Goal: Task Accomplishment & Management: Manage account settings

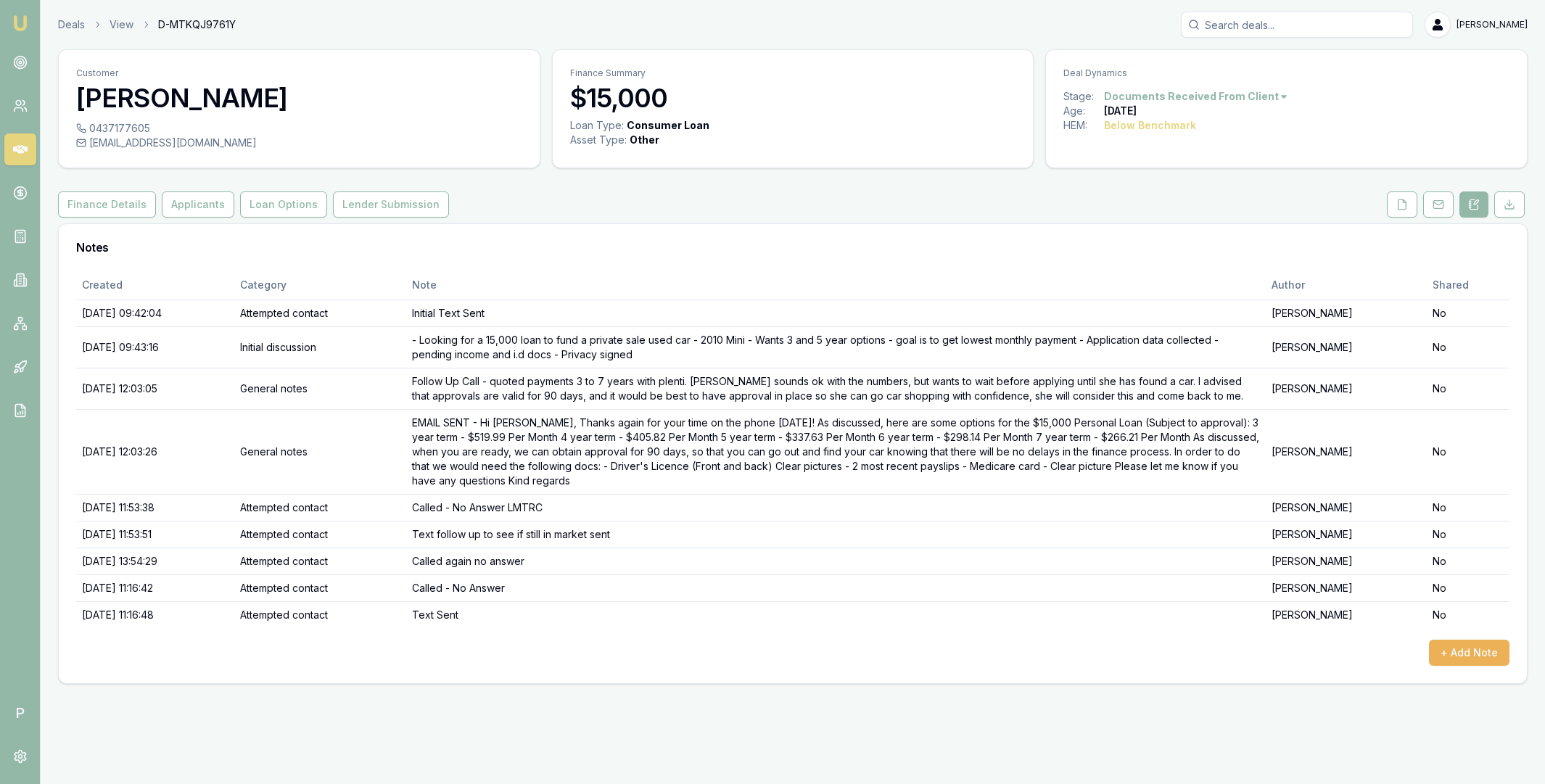
click at [1227, 28] on input "Search deals" at bounding box center [1297, 24] width 232 height 26
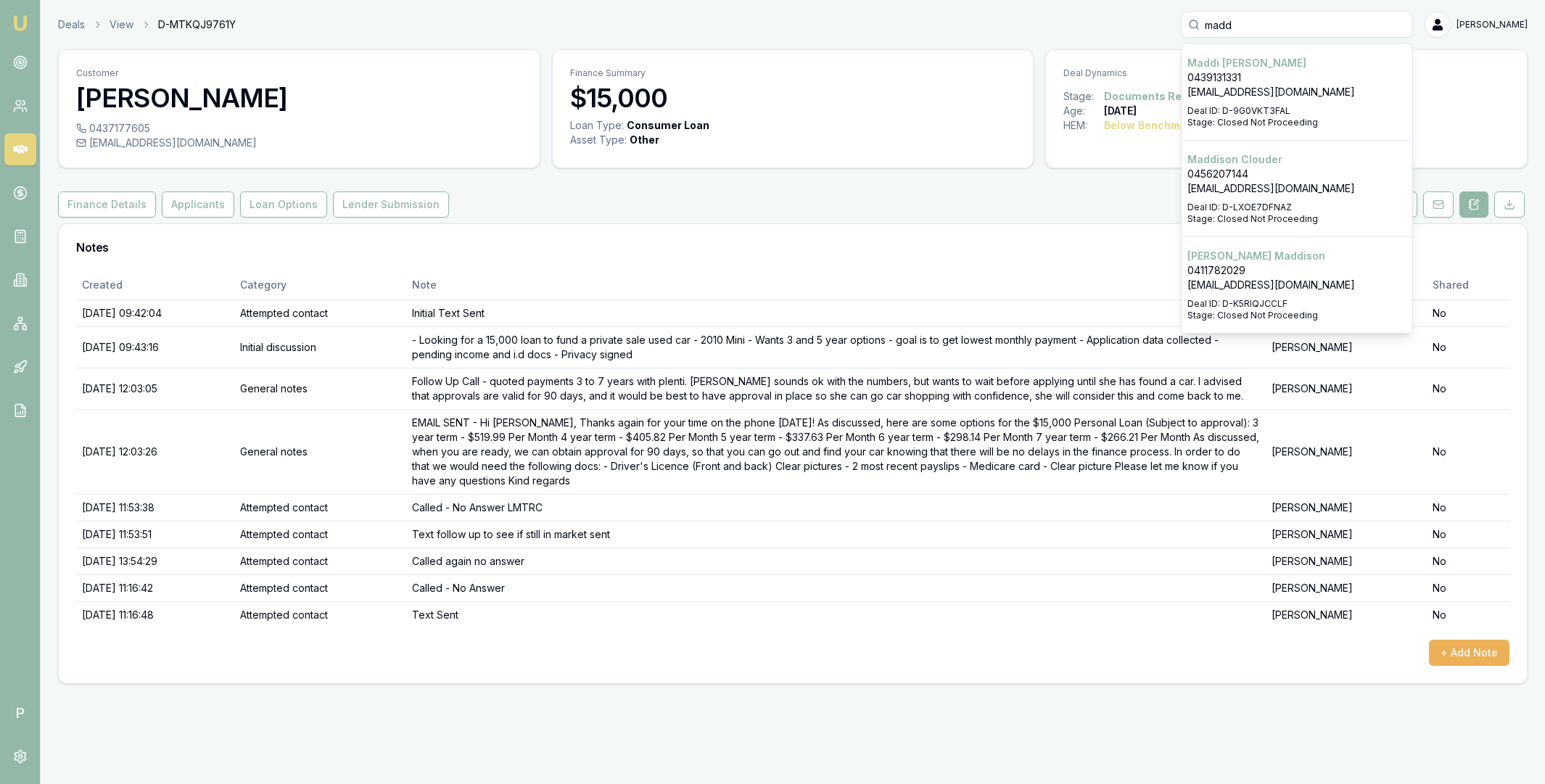
click at [1224, 24] on input "madd" at bounding box center [1297, 24] width 232 height 26
type input "madd"
click at [17, 107] on icon at bounding box center [21, 106] width 15 height 15
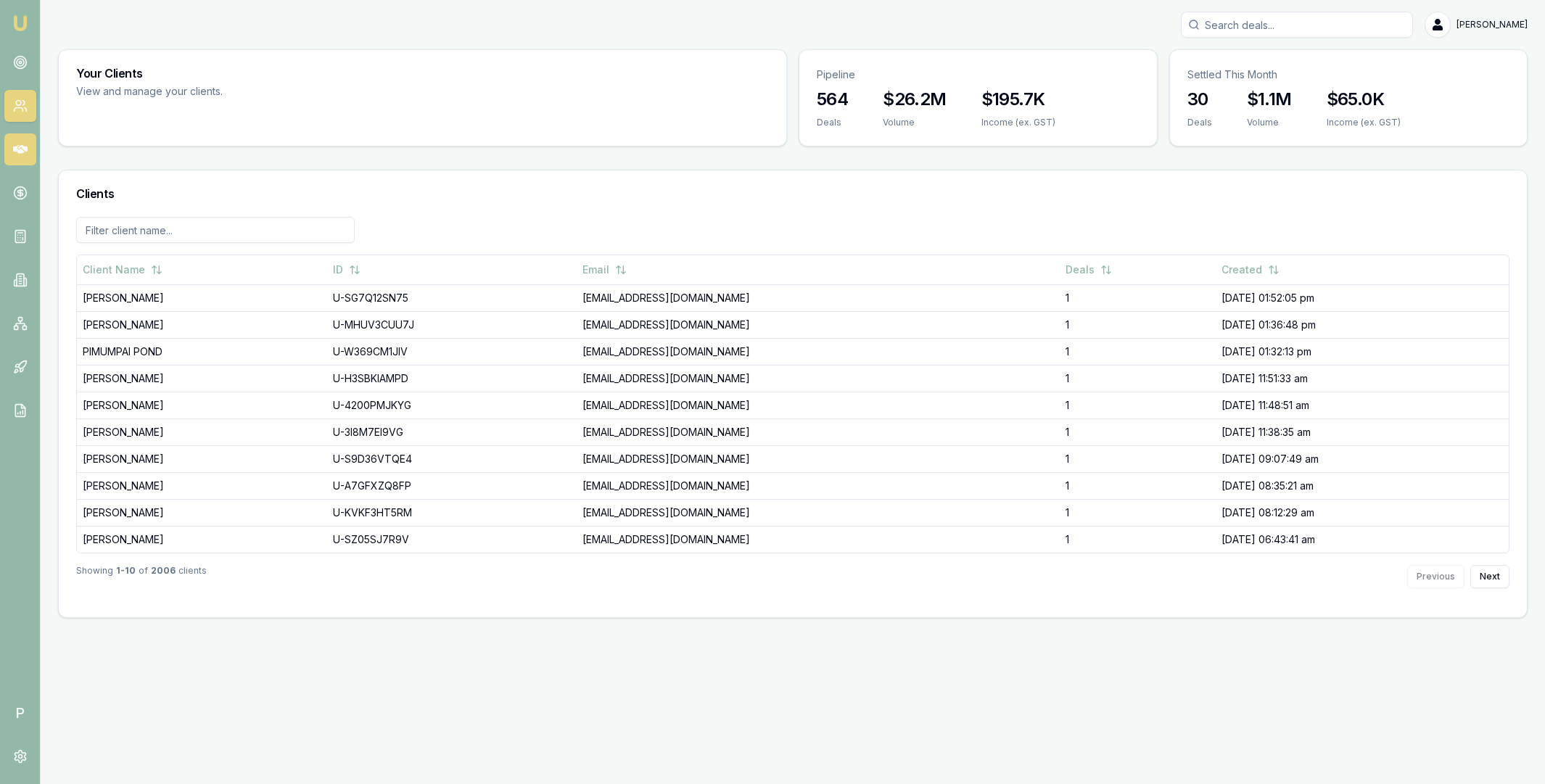
click at [16, 150] on icon at bounding box center [21, 149] width 15 height 8
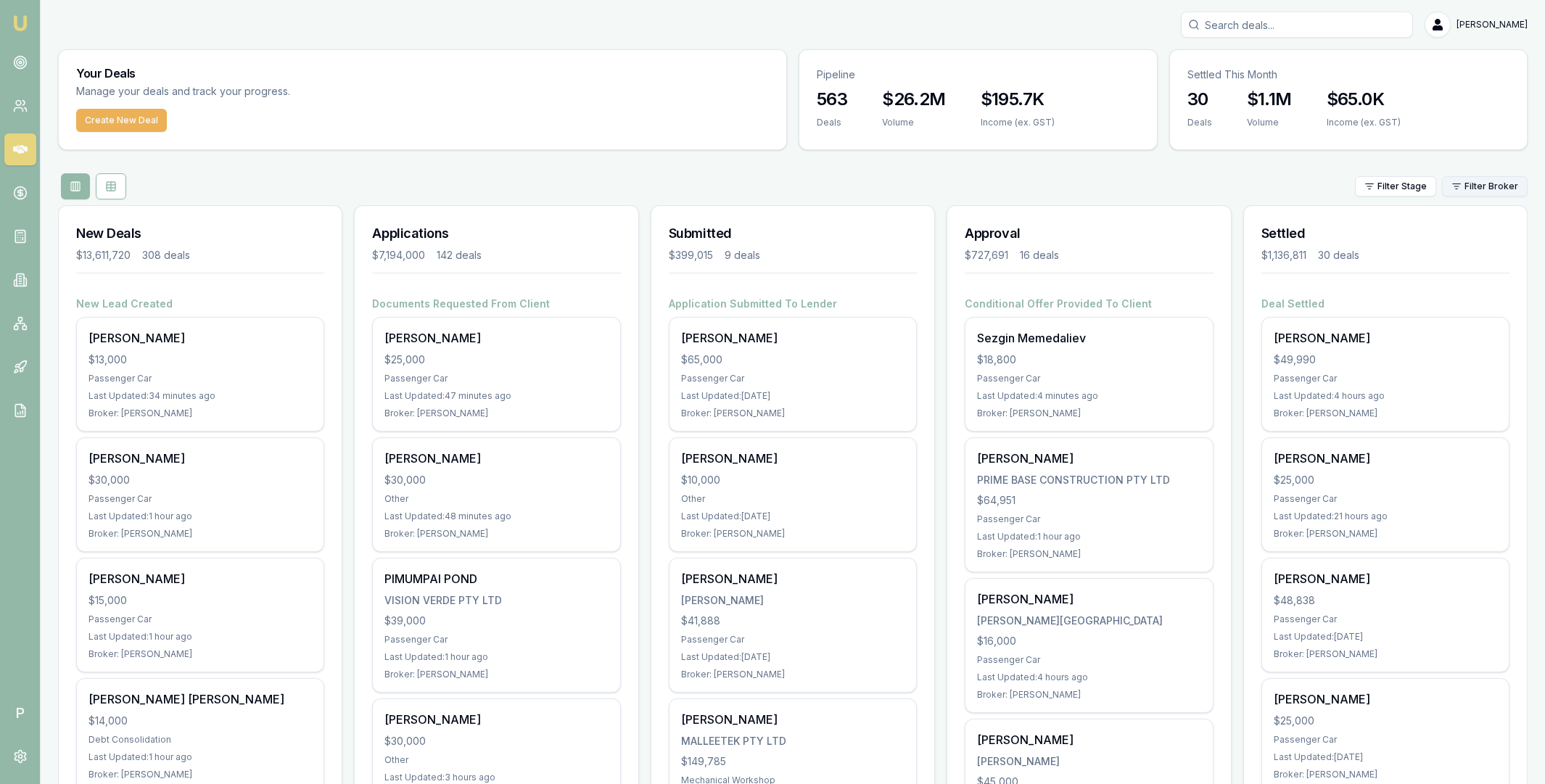
click at [1470, 192] on html "Emu Broker P Matt Leeburn Toggle Menu Your Deals Manage your deals and track yo…" at bounding box center [772, 392] width 1545 height 784
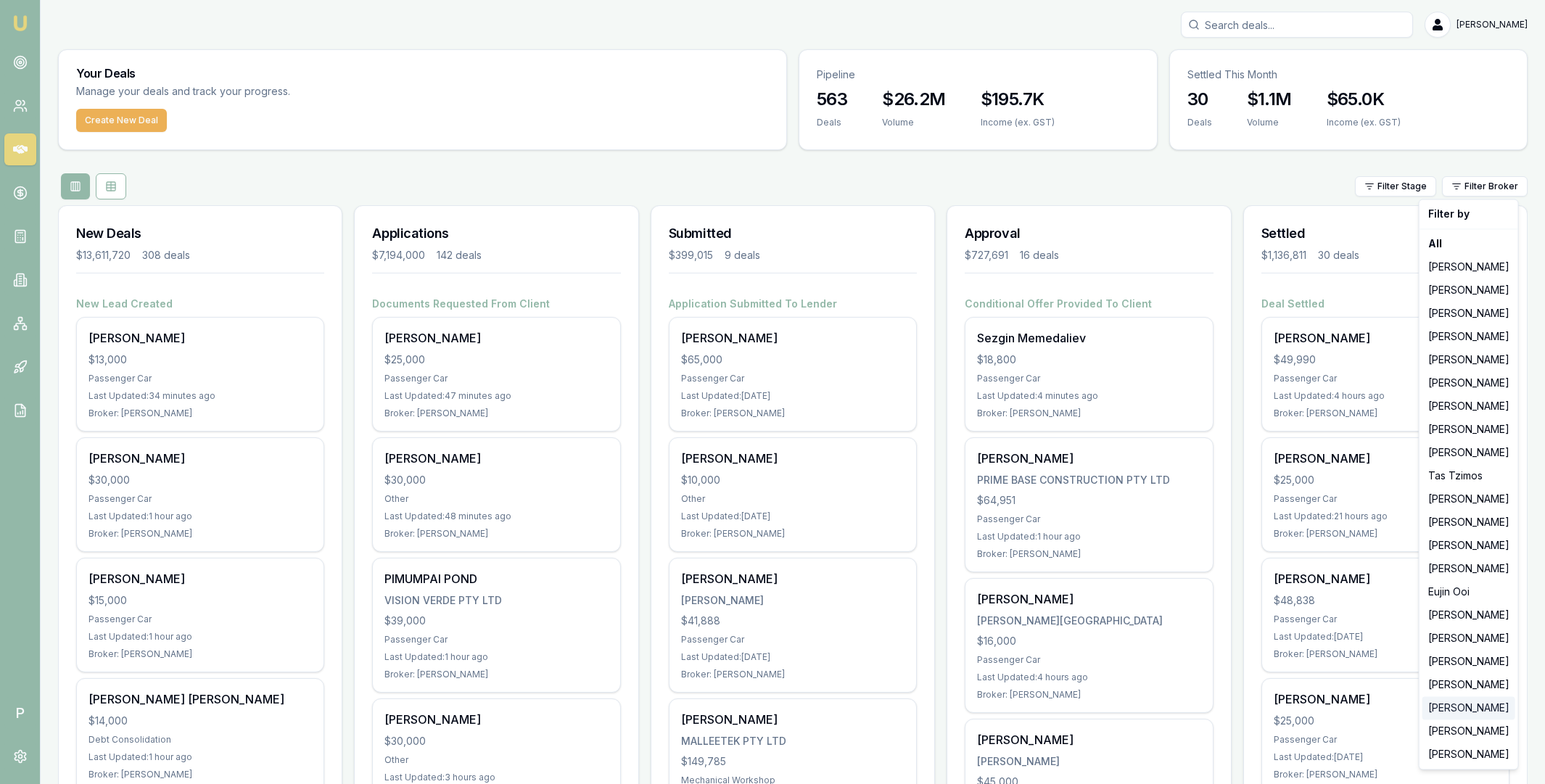
click at [1451, 699] on div "[PERSON_NAME]" at bounding box center [1468, 707] width 93 height 23
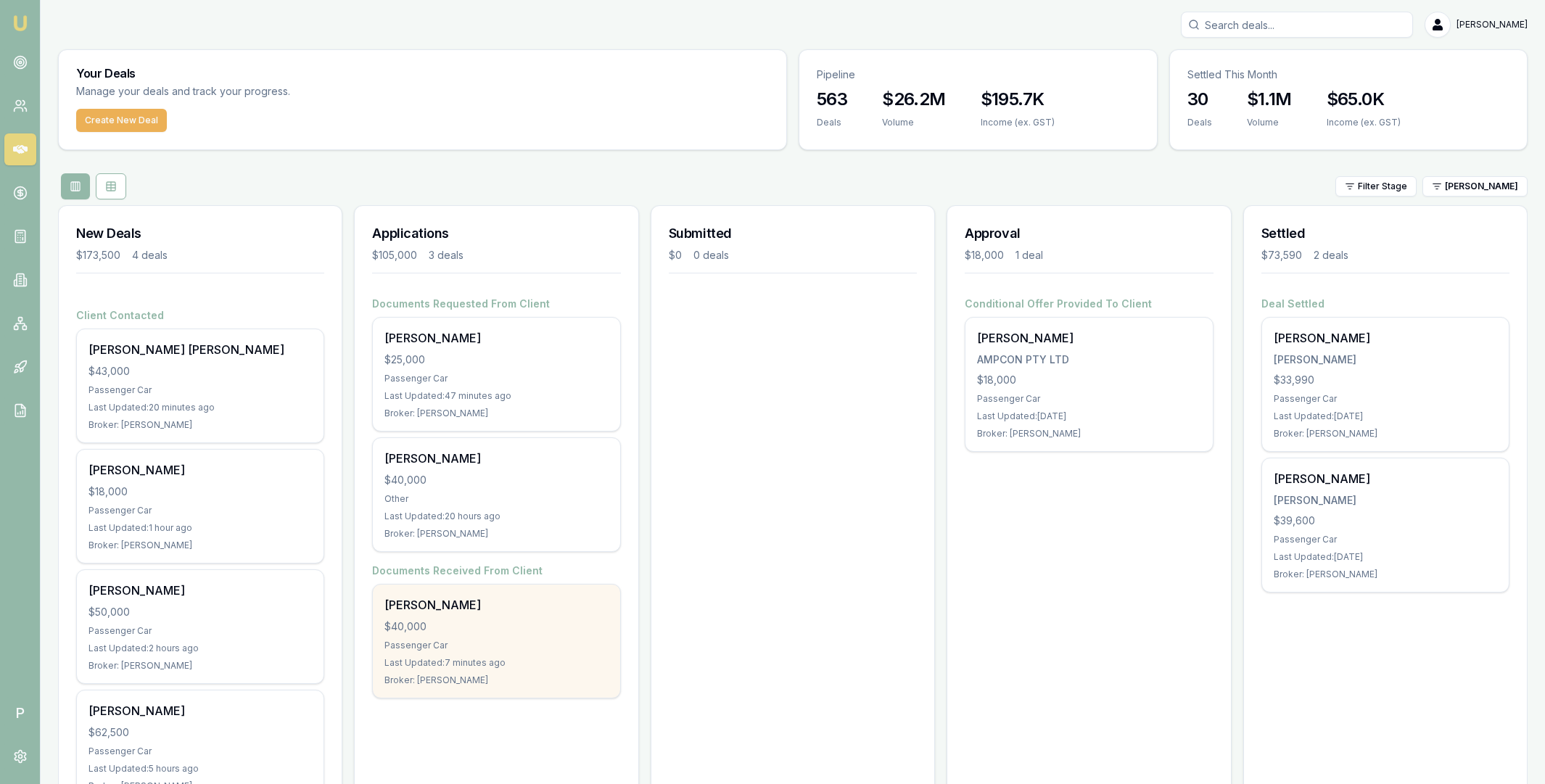
click at [507, 623] on div "$40,000" at bounding box center [496, 627] width 224 height 15
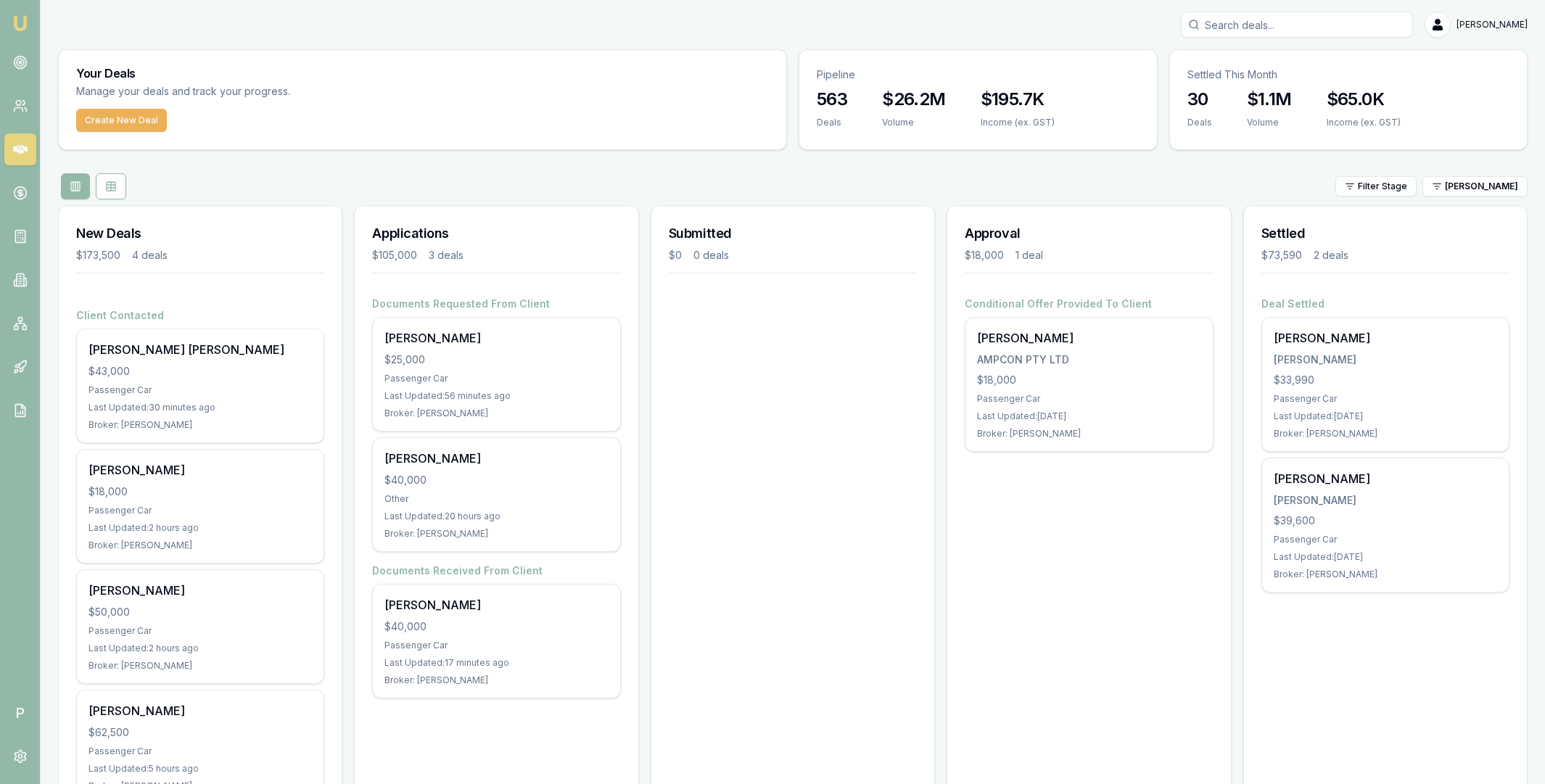
click at [1323, 20] on input "Search deals" at bounding box center [1297, 24] width 232 height 26
paste input "D-AD10VJTOR3"
type input "D-AD10VJTOR3"
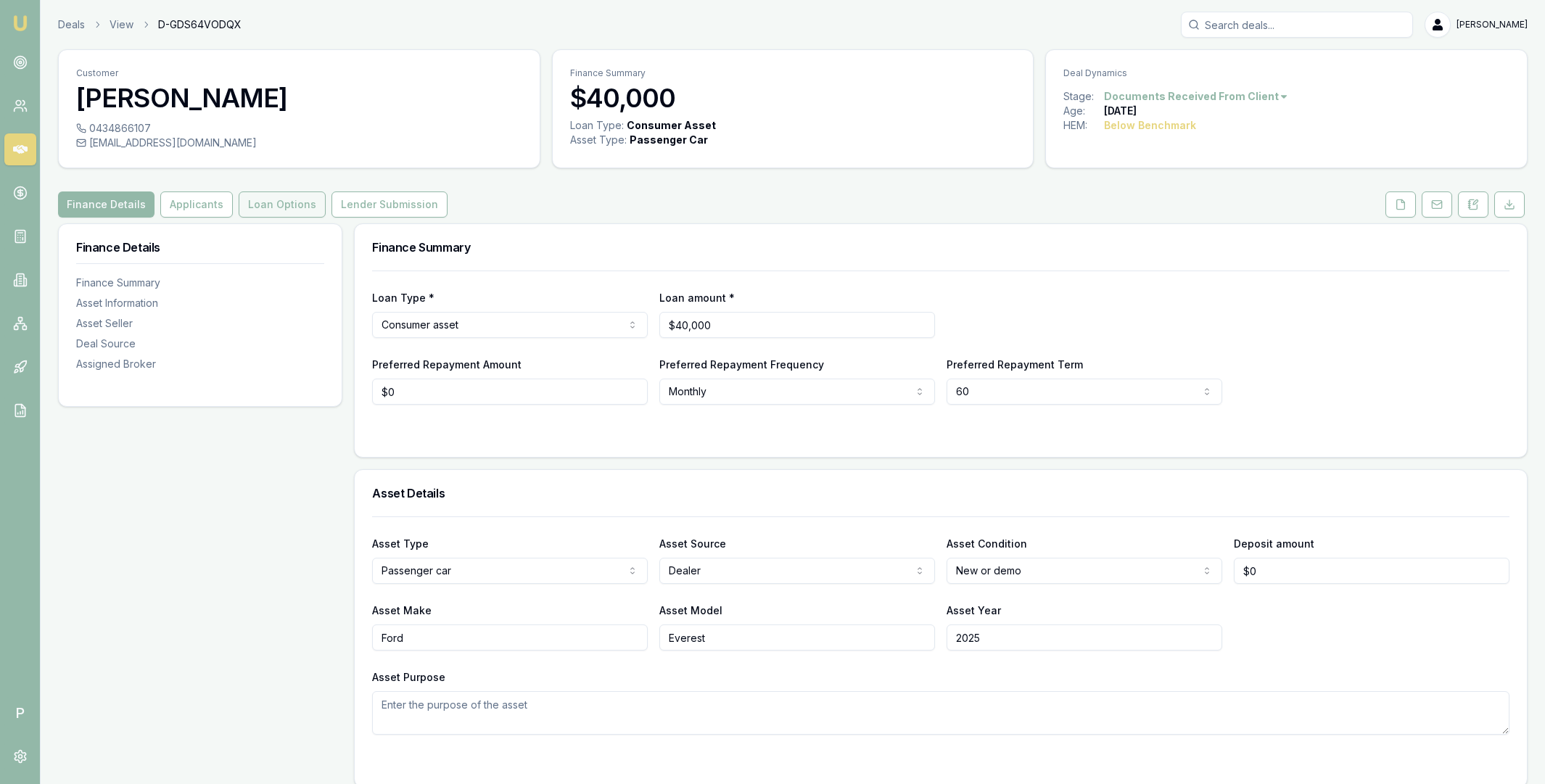
click at [284, 204] on button "Loan Options" at bounding box center [282, 205] width 87 height 26
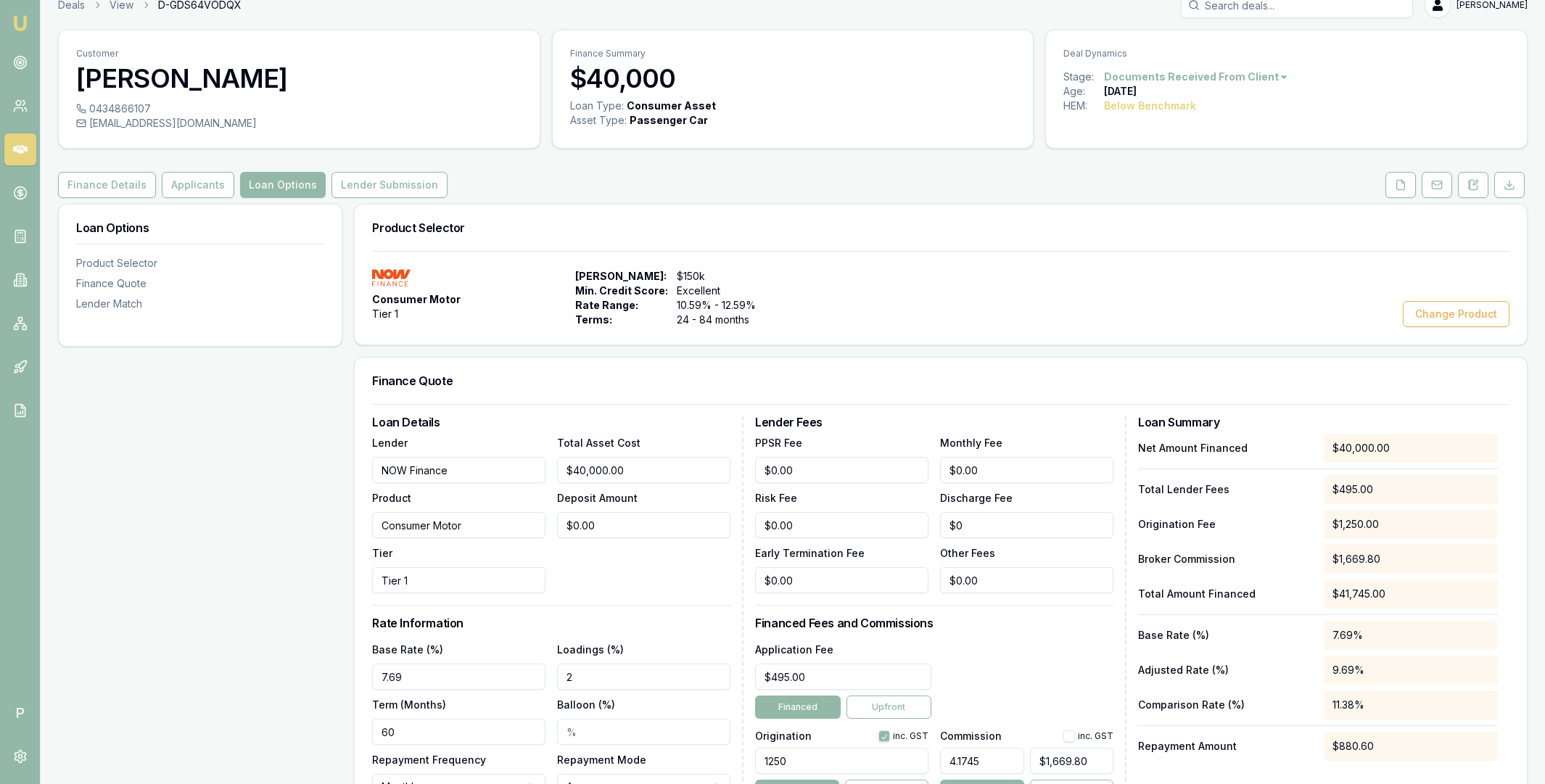
scroll to position [89, 0]
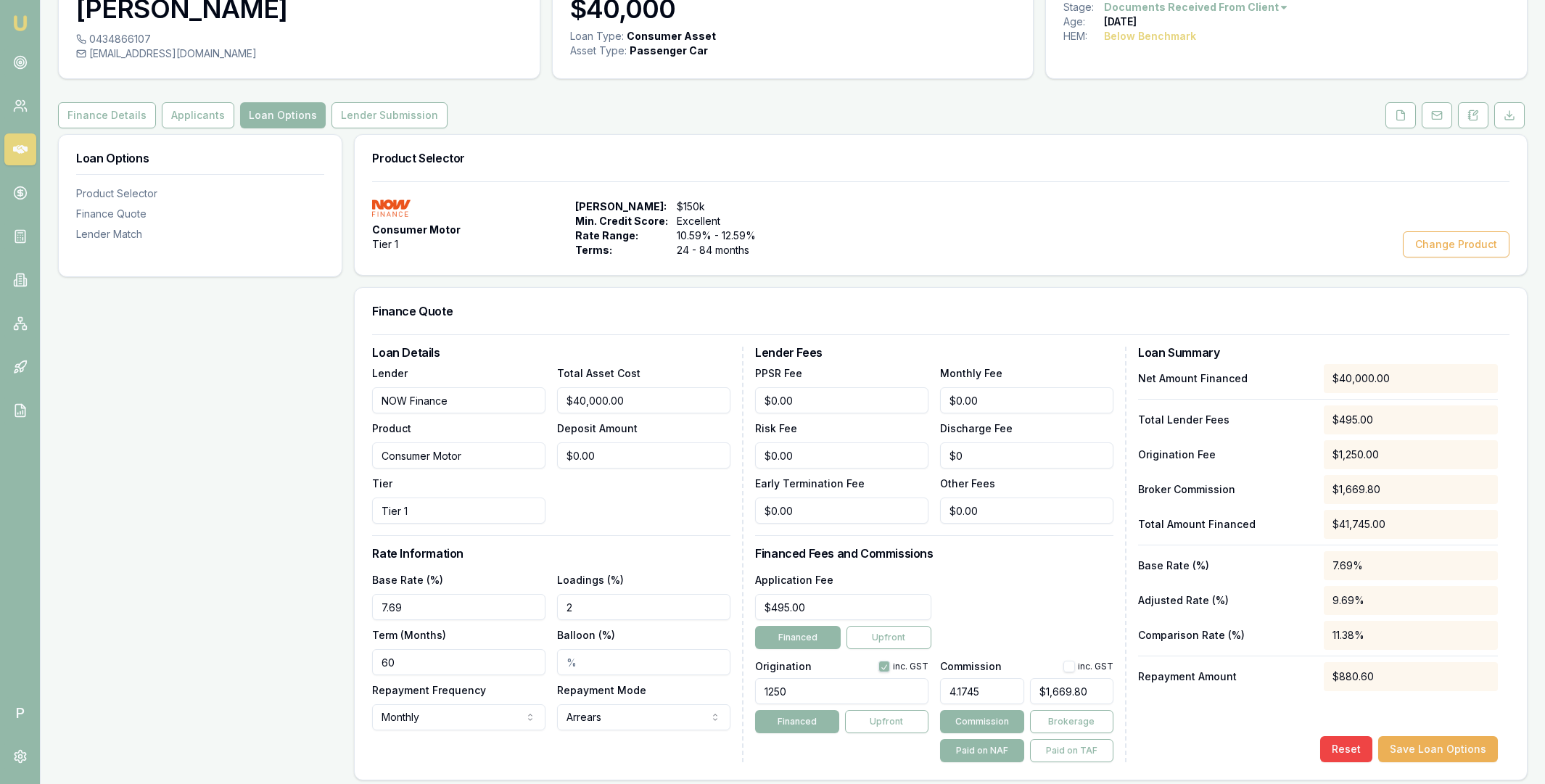
click at [321, 464] on div "Loan Options Product Selector Finance Quote Lender Match" at bounding box center [200, 668] width 284 height 1068
click at [592, 402] on input "40000" at bounding box center [643, 400] width 173 height 26
type input "4"
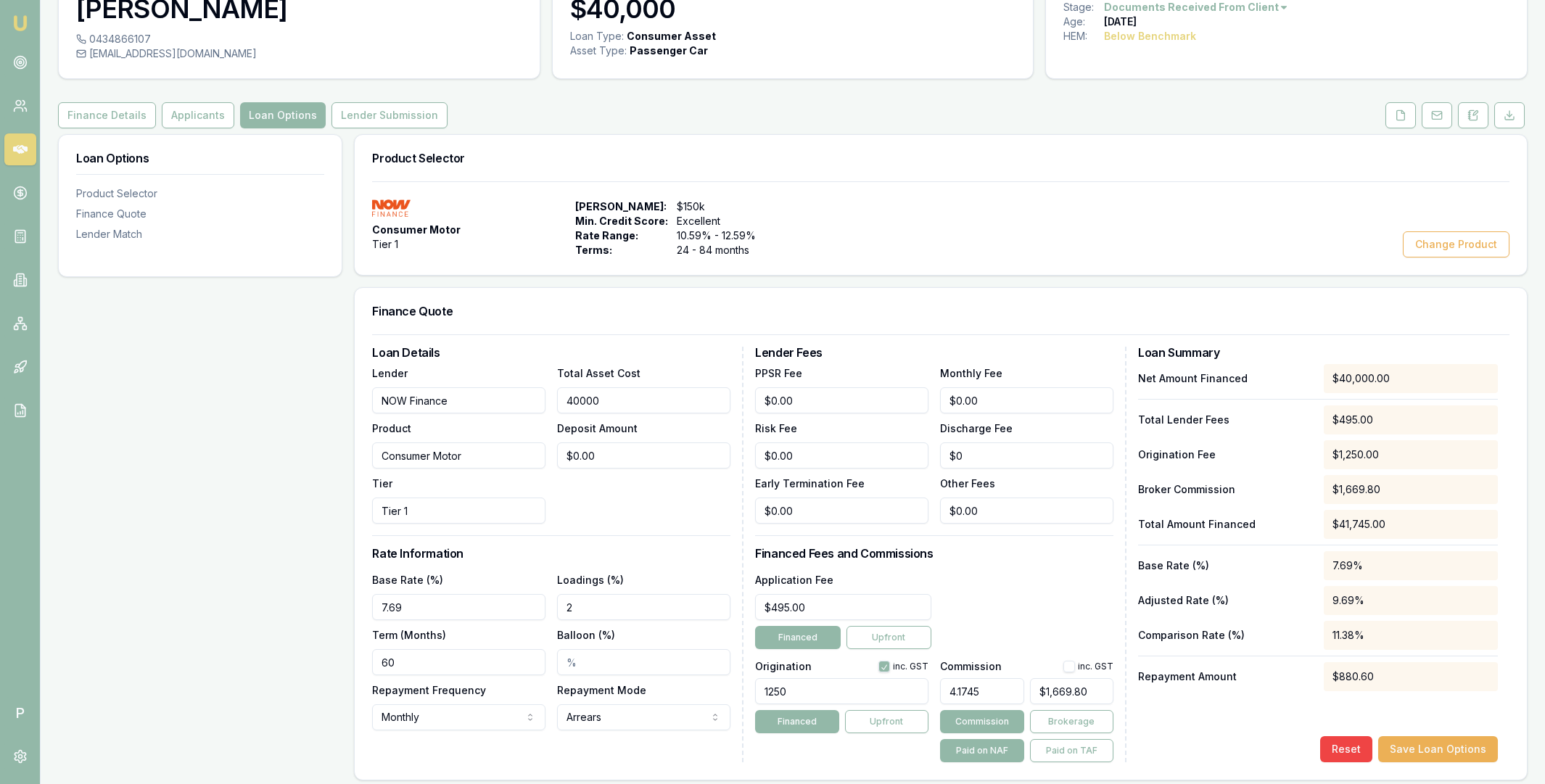
type input "$0.17"
type input "45"
type input "$1.88"
type input "450"
type input "$18.79"
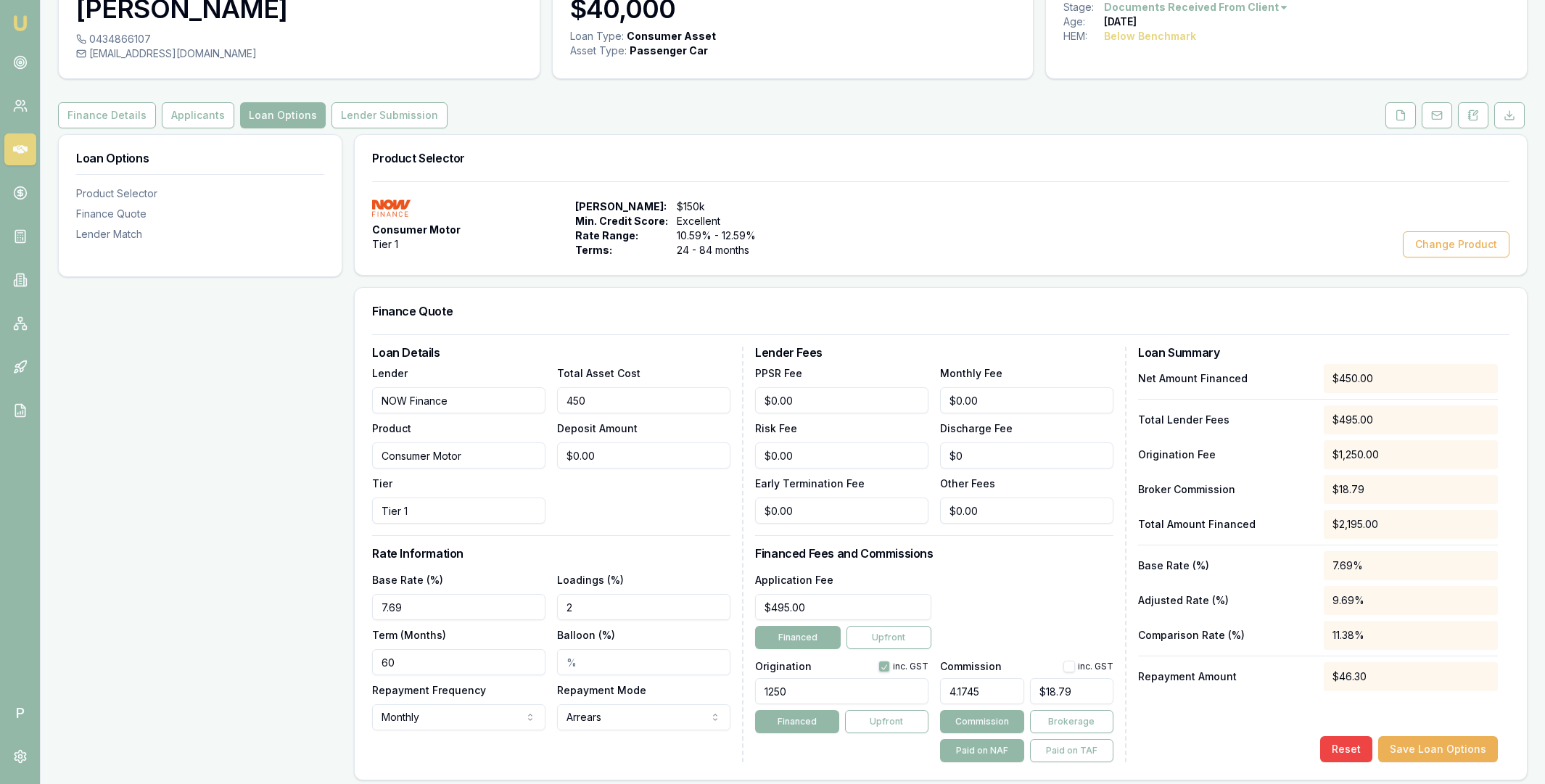
type input "4500"
type input "$187.85"
type input "45000"
type input "$1,878.53"
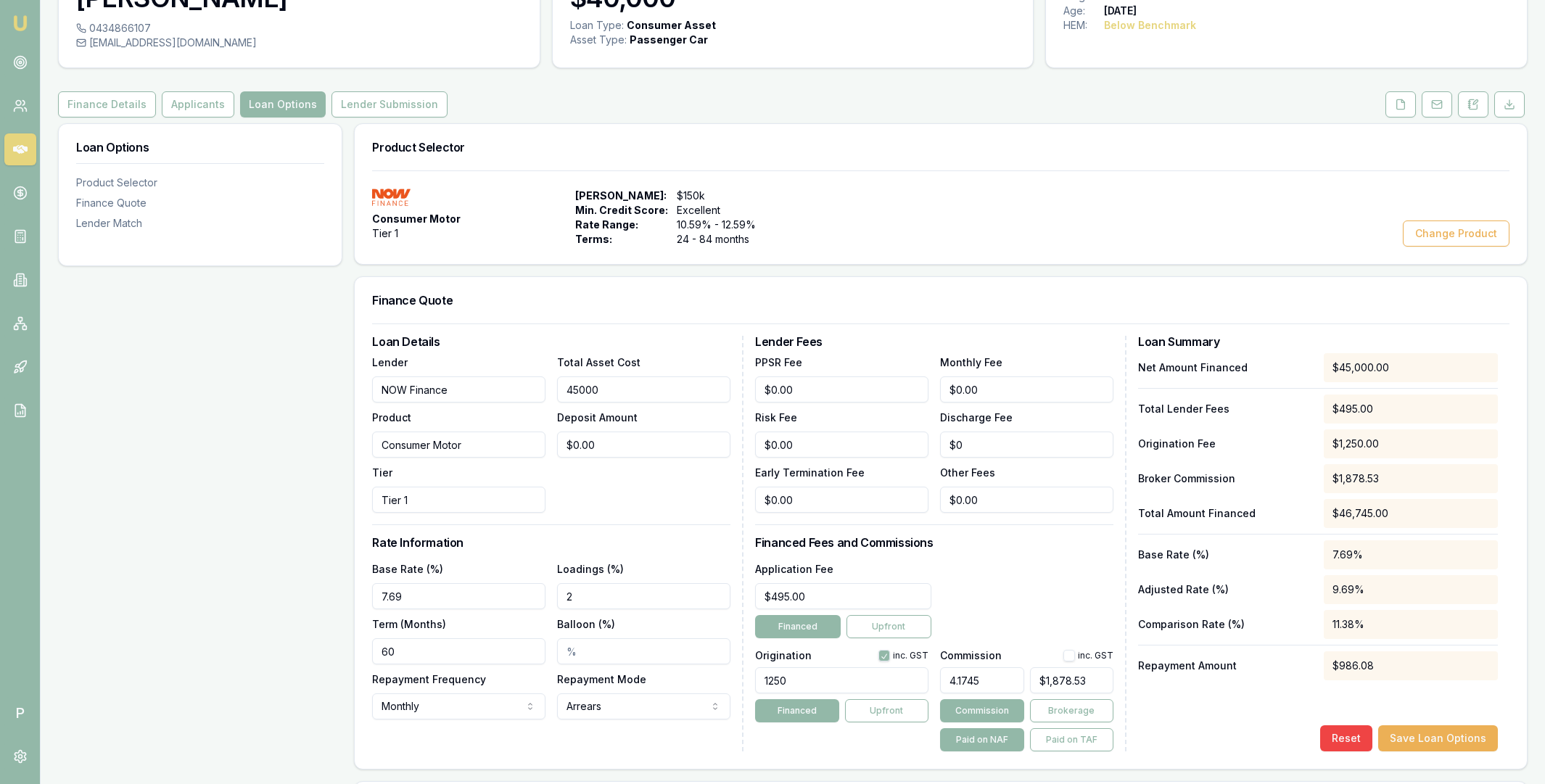
scroll to position [122, 0]
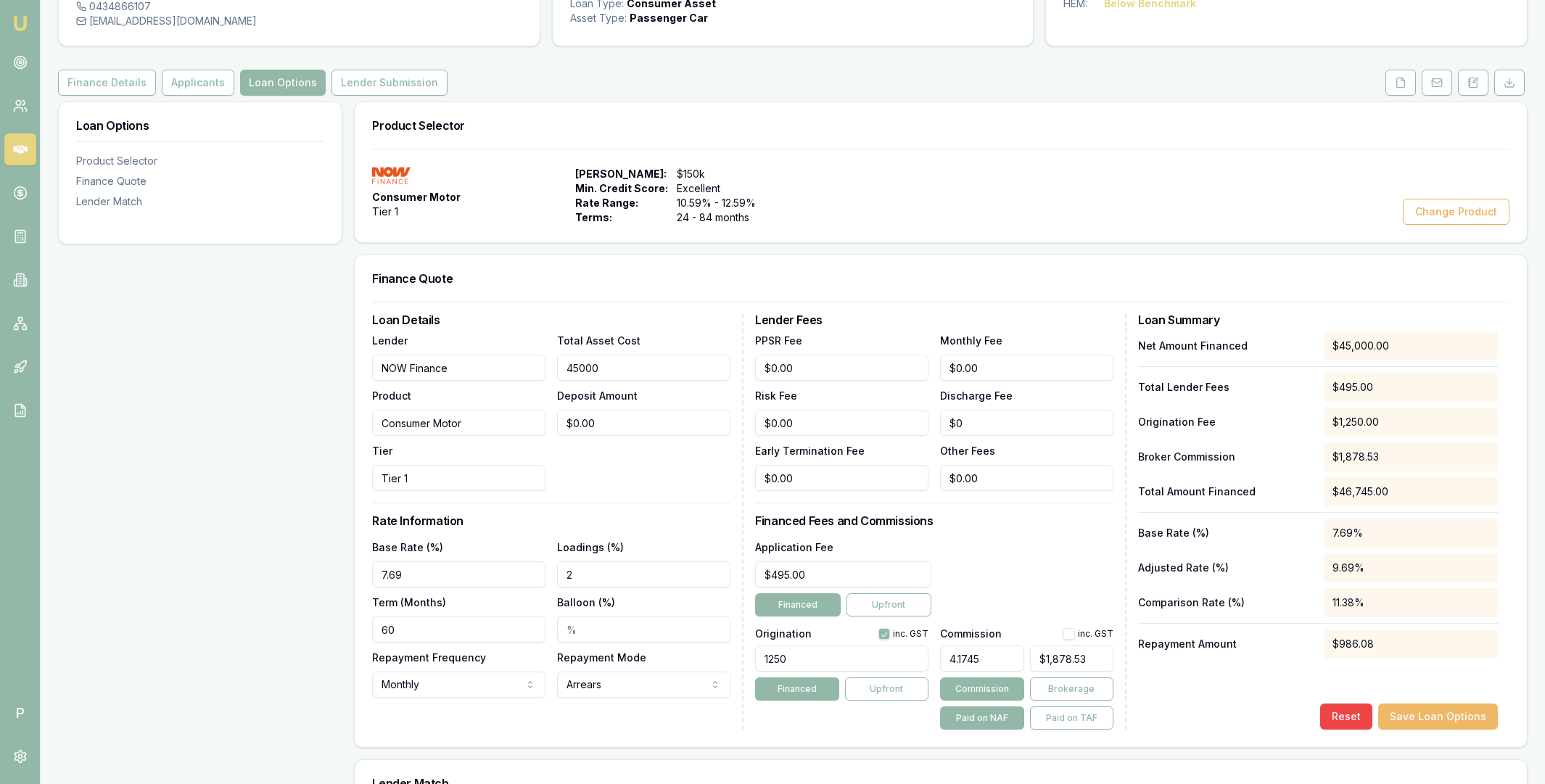
type input "$45,000.00"
click at [1412, 709] on button "Save Loan Options" at bounding box center [1438, 717] width 120 height 26
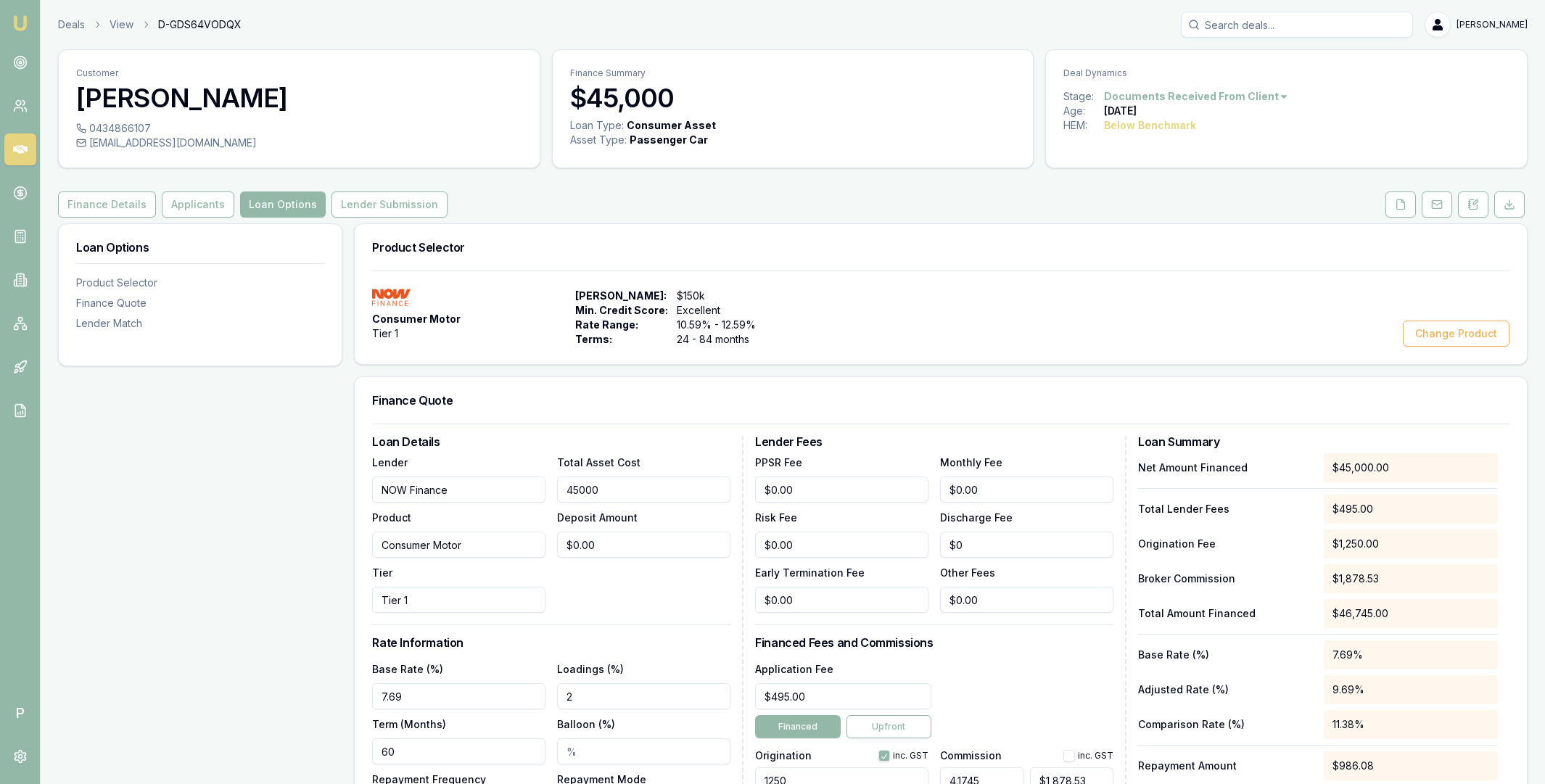
click at [598, 496] on input "45000" at bounding box center [643, 489] width 173 height 26
click at [633, 590] on div "Total Asset Cost $45,000.00 Deposit Amount $0.00" at bounding box center [643, 533] width 173 height 160
click at [579, 490] on input "45000" at bounding box center [643, 489] width 173 height 26
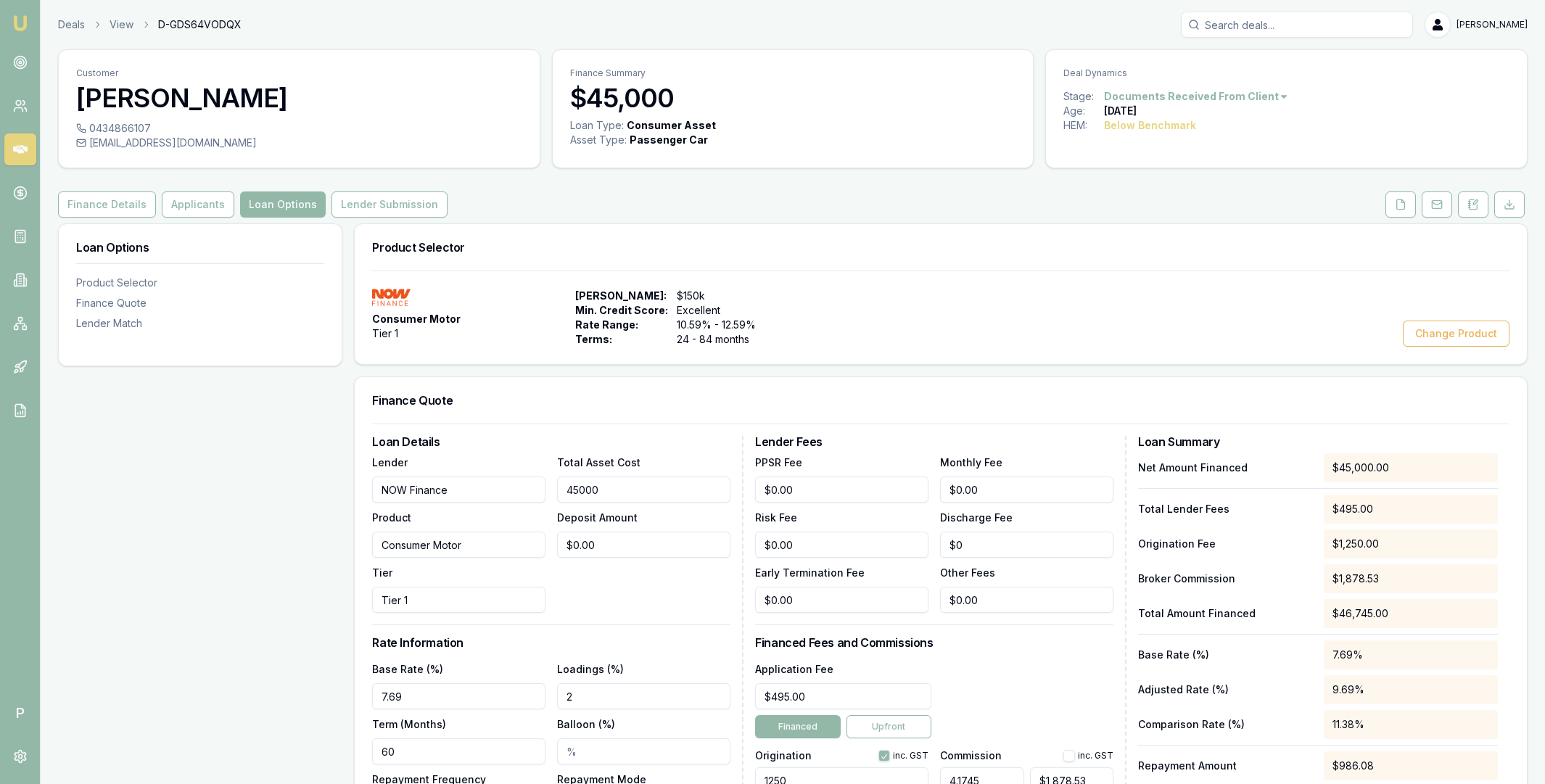
type input "7"
type input "$0.29"
type input "70"
type input "$2.92"
type input "700"
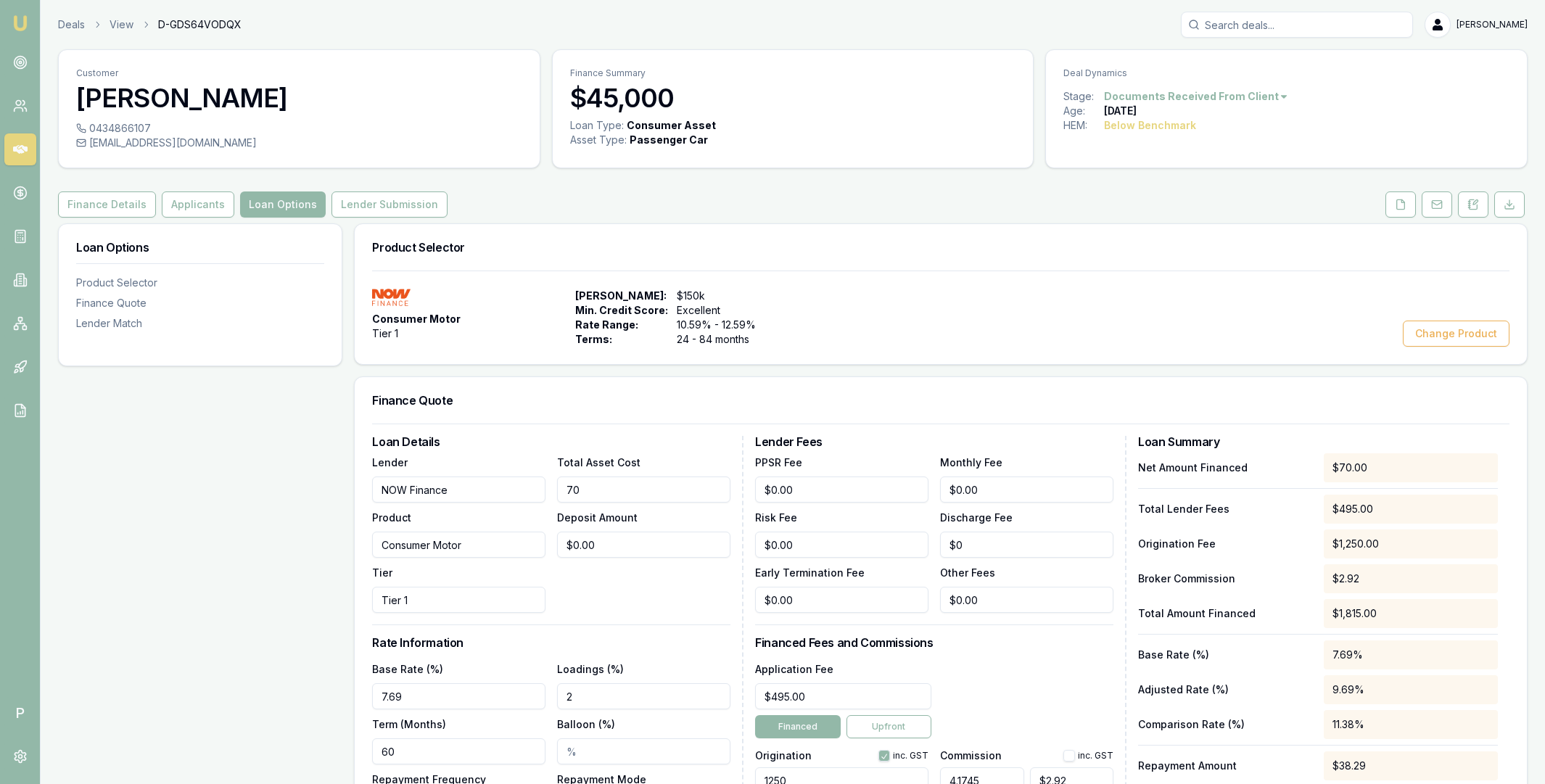
type input "$29.22"
type input "7000"
type input "$292.22"
type input "70000"
type input "$2,922.15"
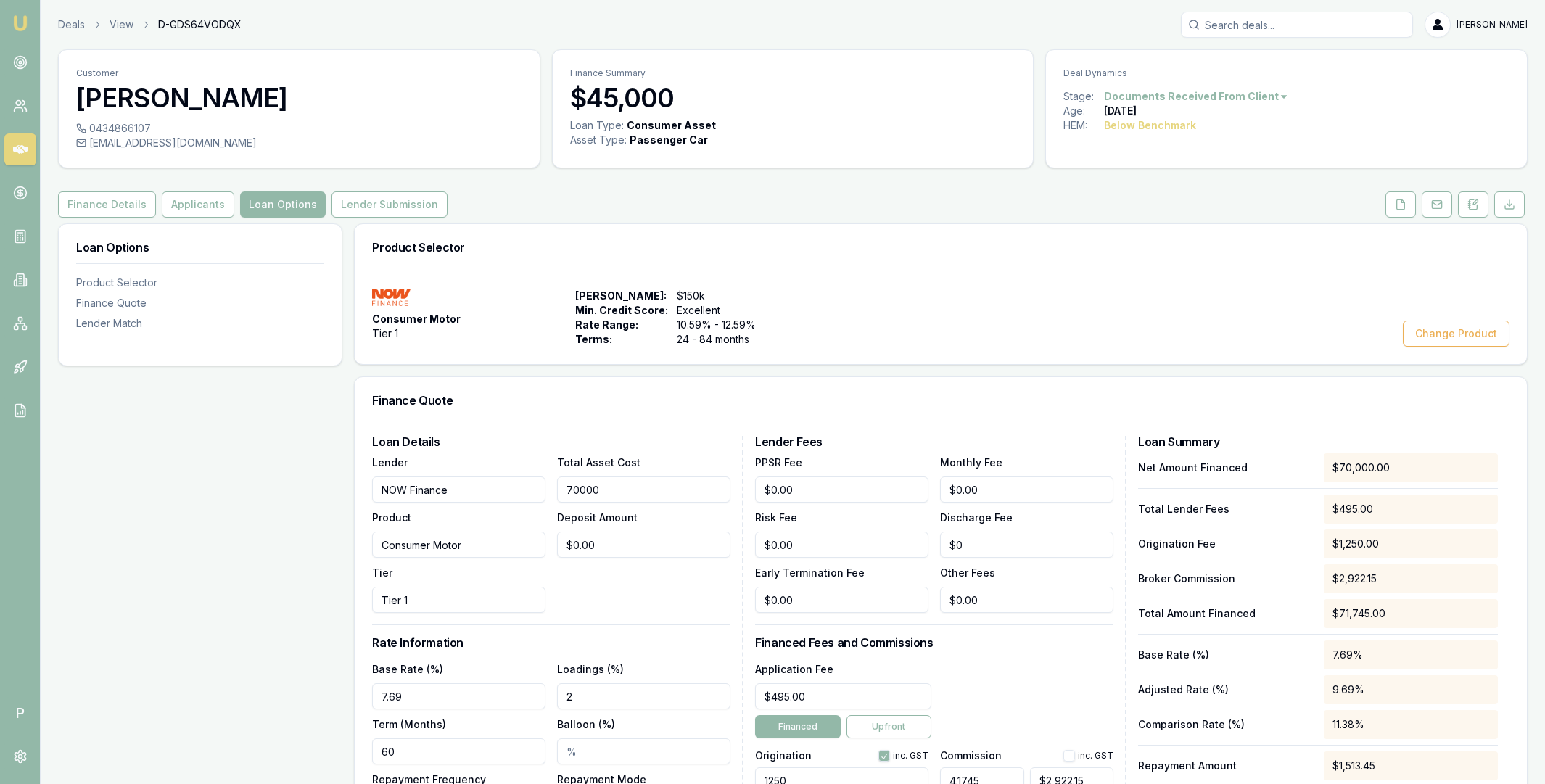
type input "$70,000.00"
click at [665, 602] on div "Total Asset Cost $70,000.00 Deposit Amount $0.00" at bounding box center [643, 533] width 173 height 160
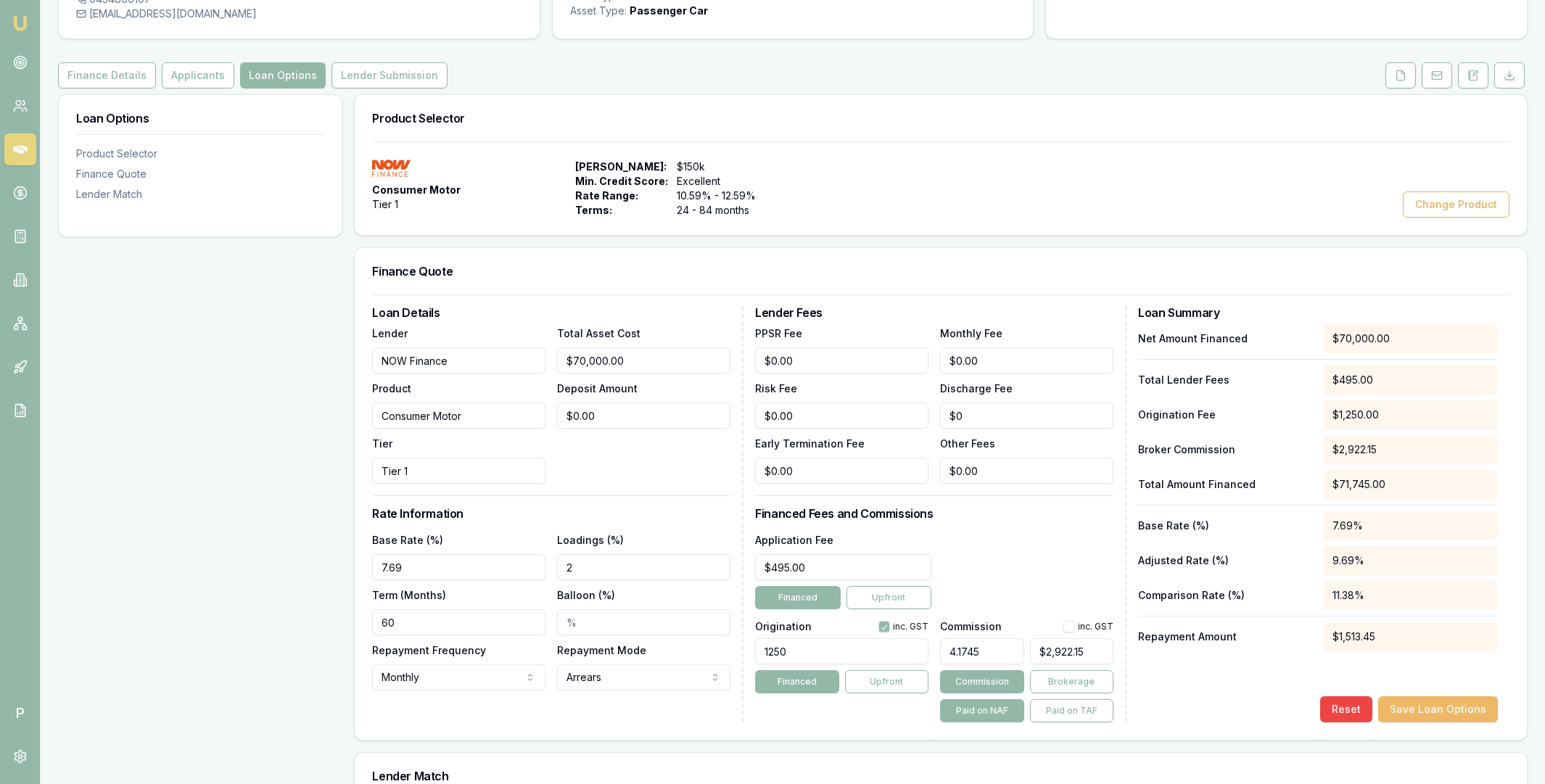
scroll to position [131, 0]
click at [1432, 708] on button "Save Loan Options" at bounding box center [1438, 708] width 120 height 26
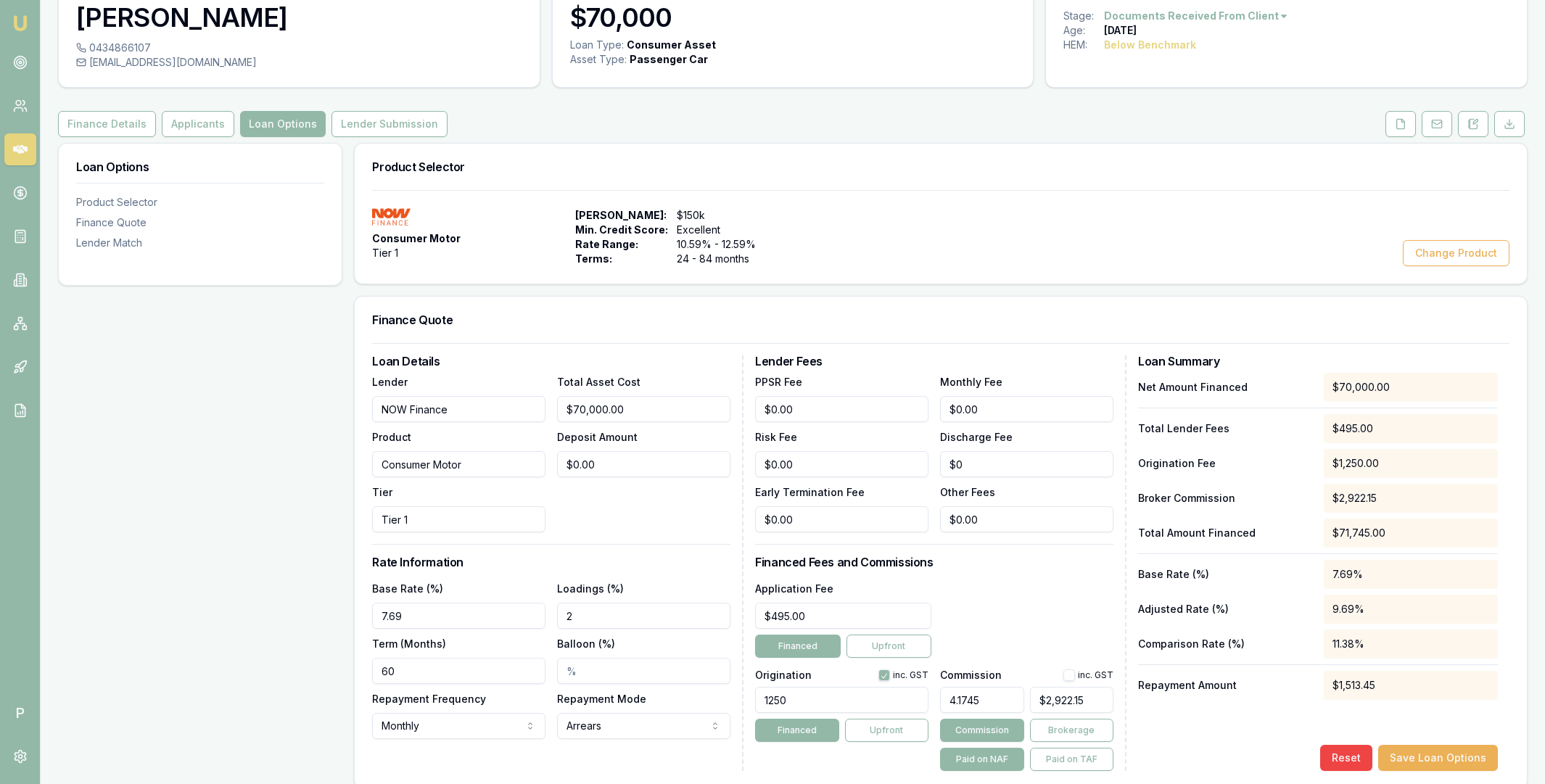
scroll to position [97, 0]
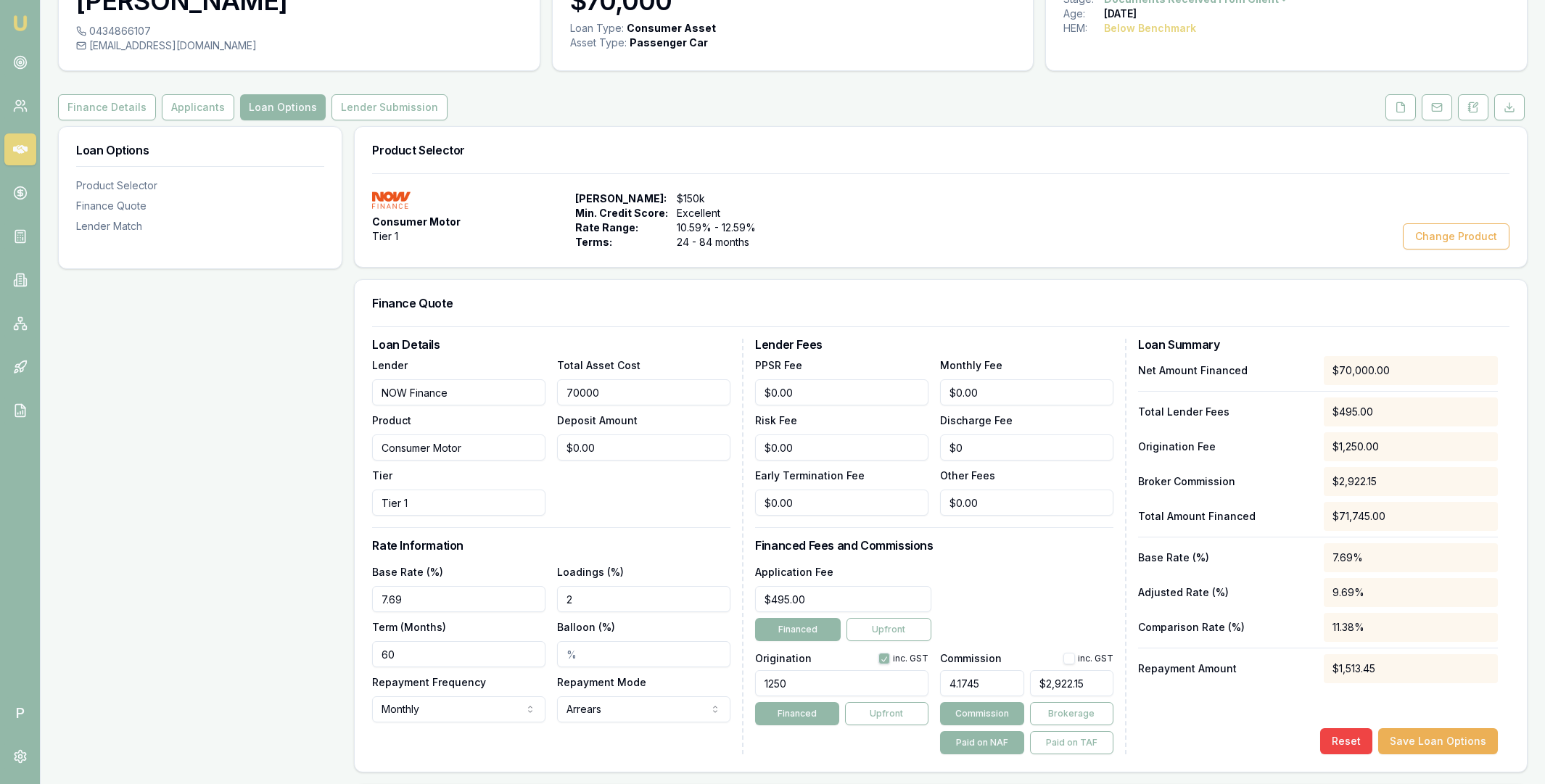
click at [596, 390] on input "70000" at bounding box center [643, 392] width 173 height 26
type input "4"
type input "$0.17"
type input "40"
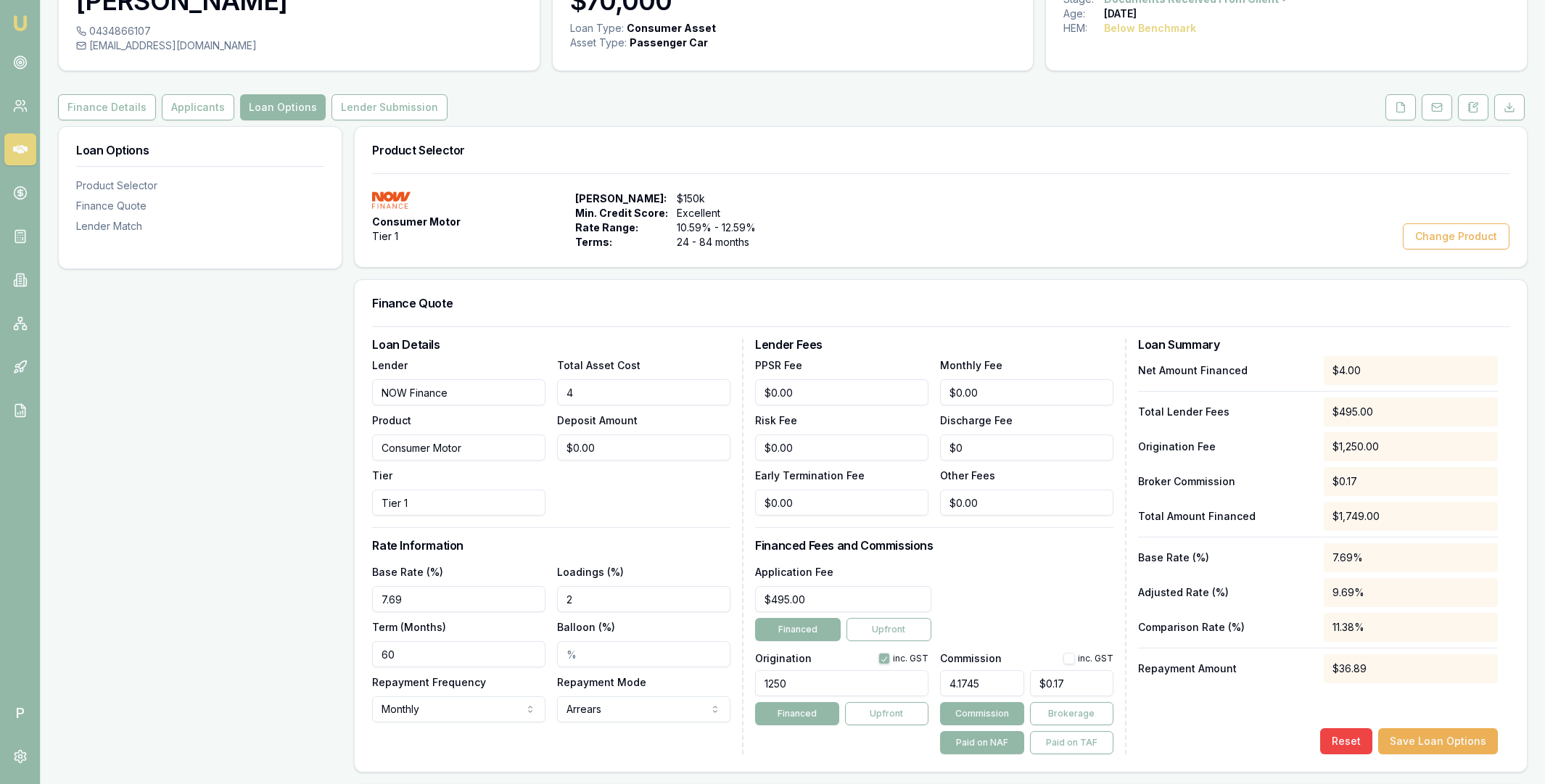
type input "$1.67"
type input "400"
type input "$16.70"
type input "4000"
type input "$166.98"
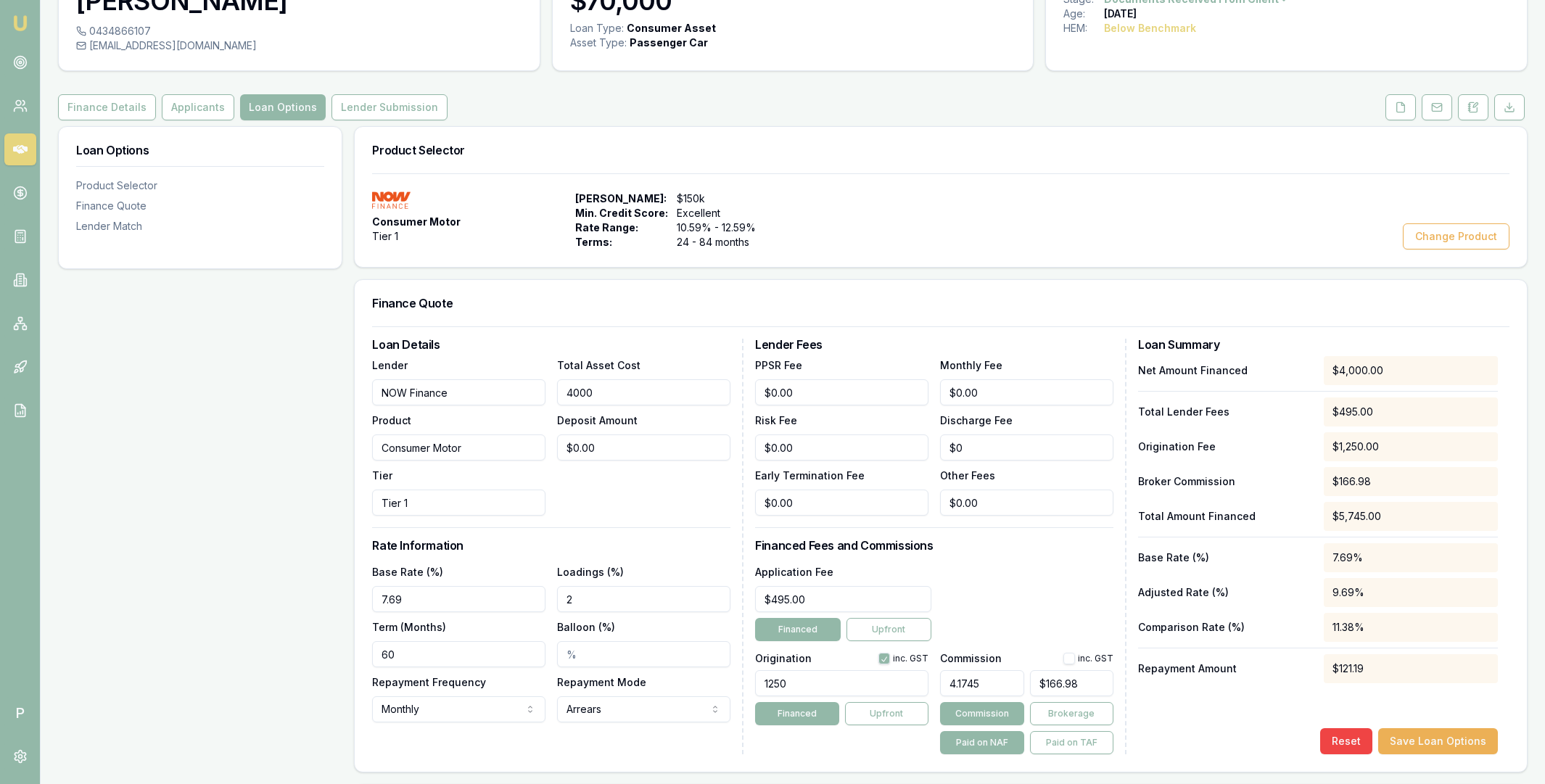
type input "40000"
type input "$1,669.80"
type input "$40,000.00"
click at [650, 493] on div "Total Asset Cost $40,000.00 Deposit Amount $0.00" at bounding box center [643, 436] width 173 height 160
click at [1457, 746] on button "Save Loan Options" at bounding box center [1438, 741] width 120 height 26
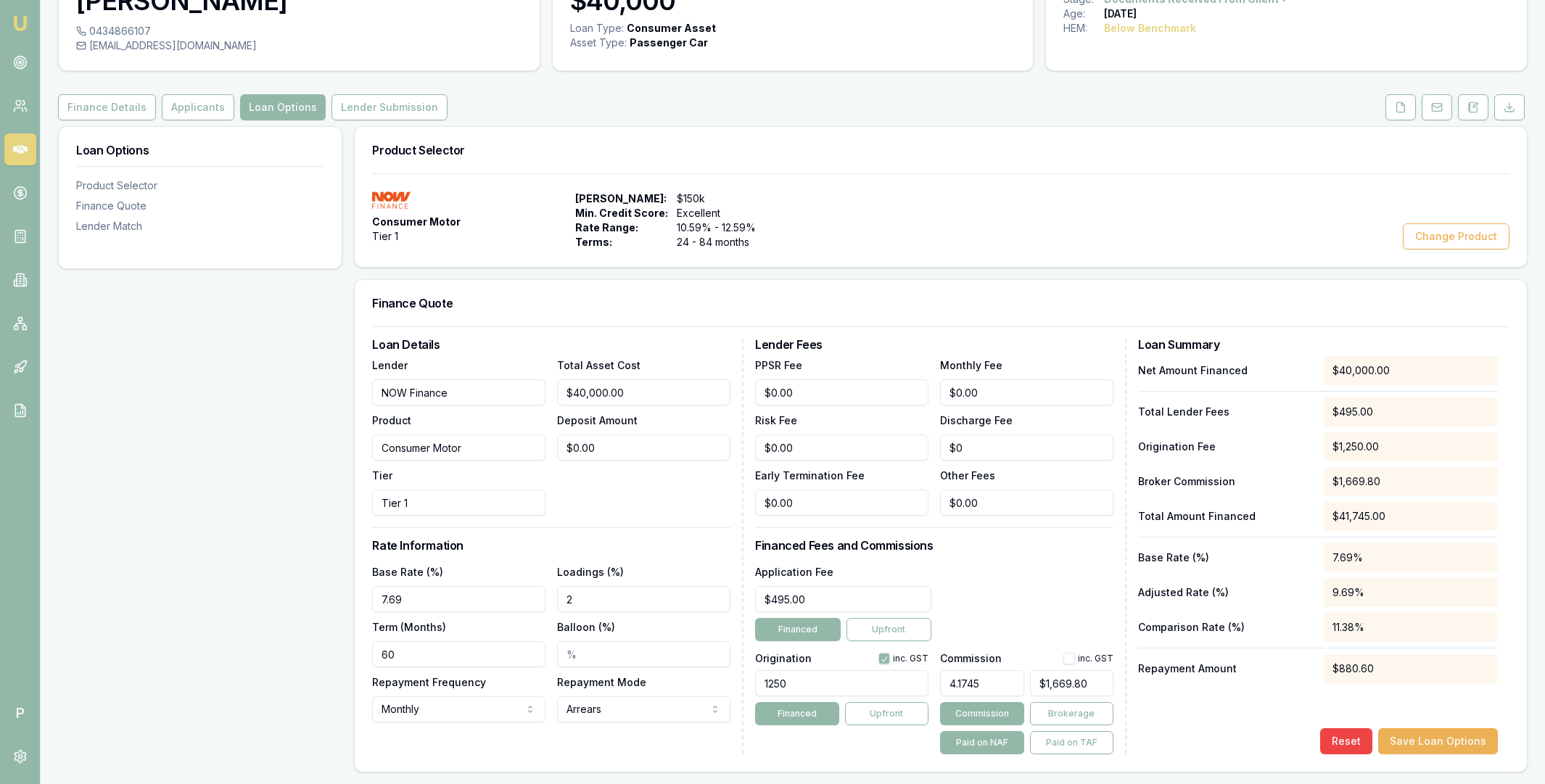
click at [640, 499] on div "Total Asset Cost $40,000.00 Deposit Amount $0.00" at bounding box center [643, 436] width 173 height 160
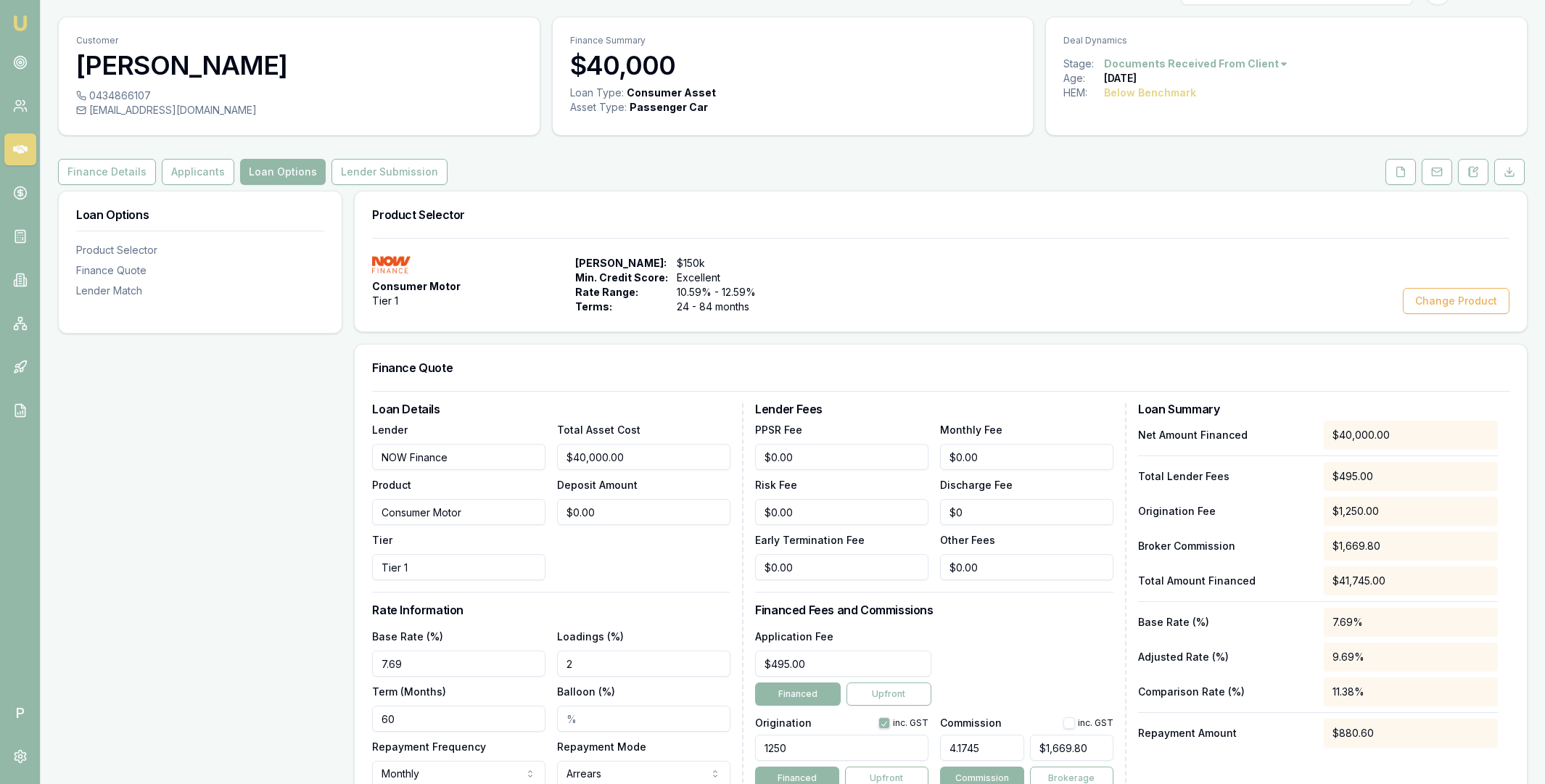
scroll to position [16, 0]
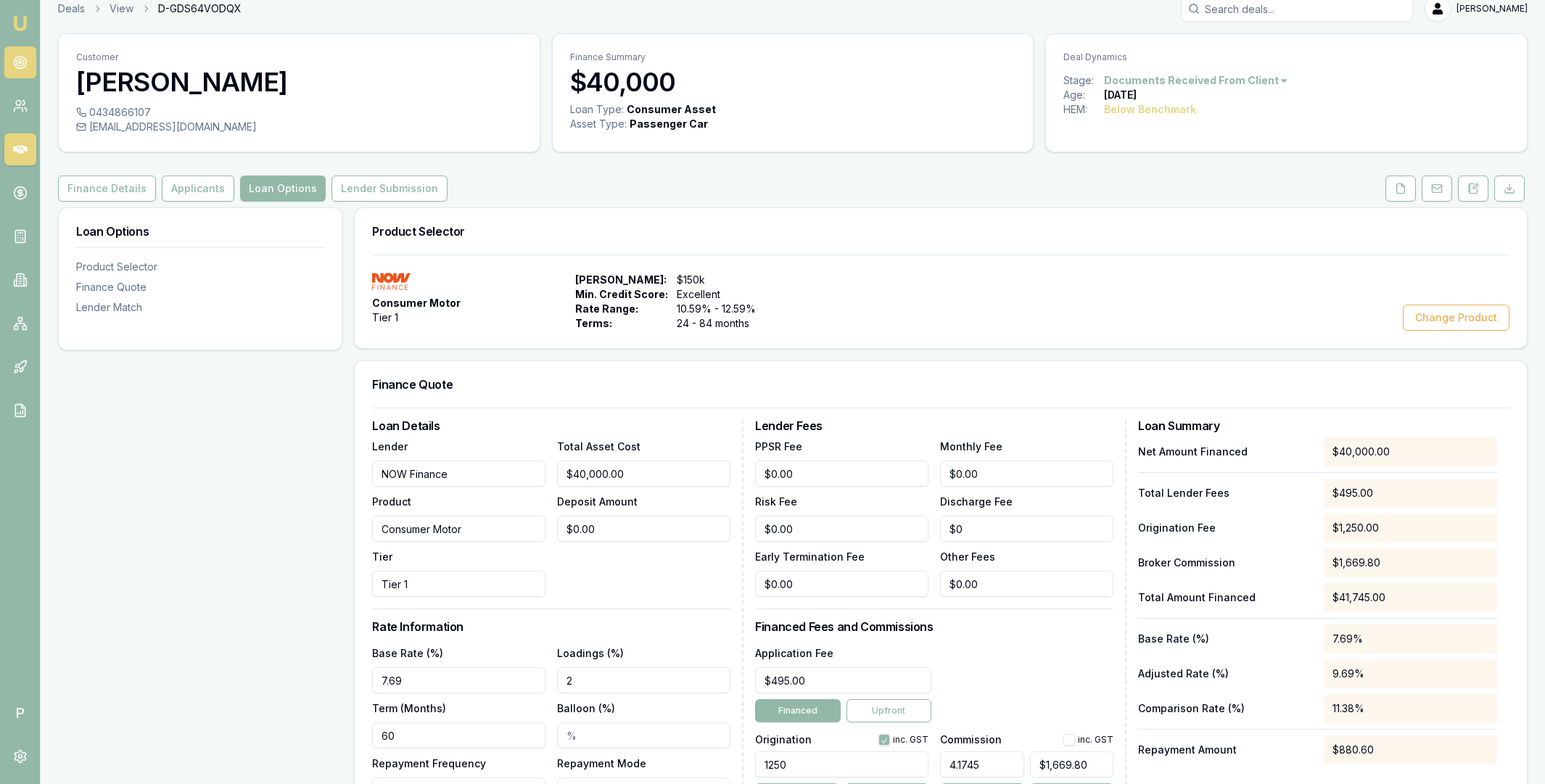
click at [19, 67] on icon at bounding box center [21, 63] width 15 height 15
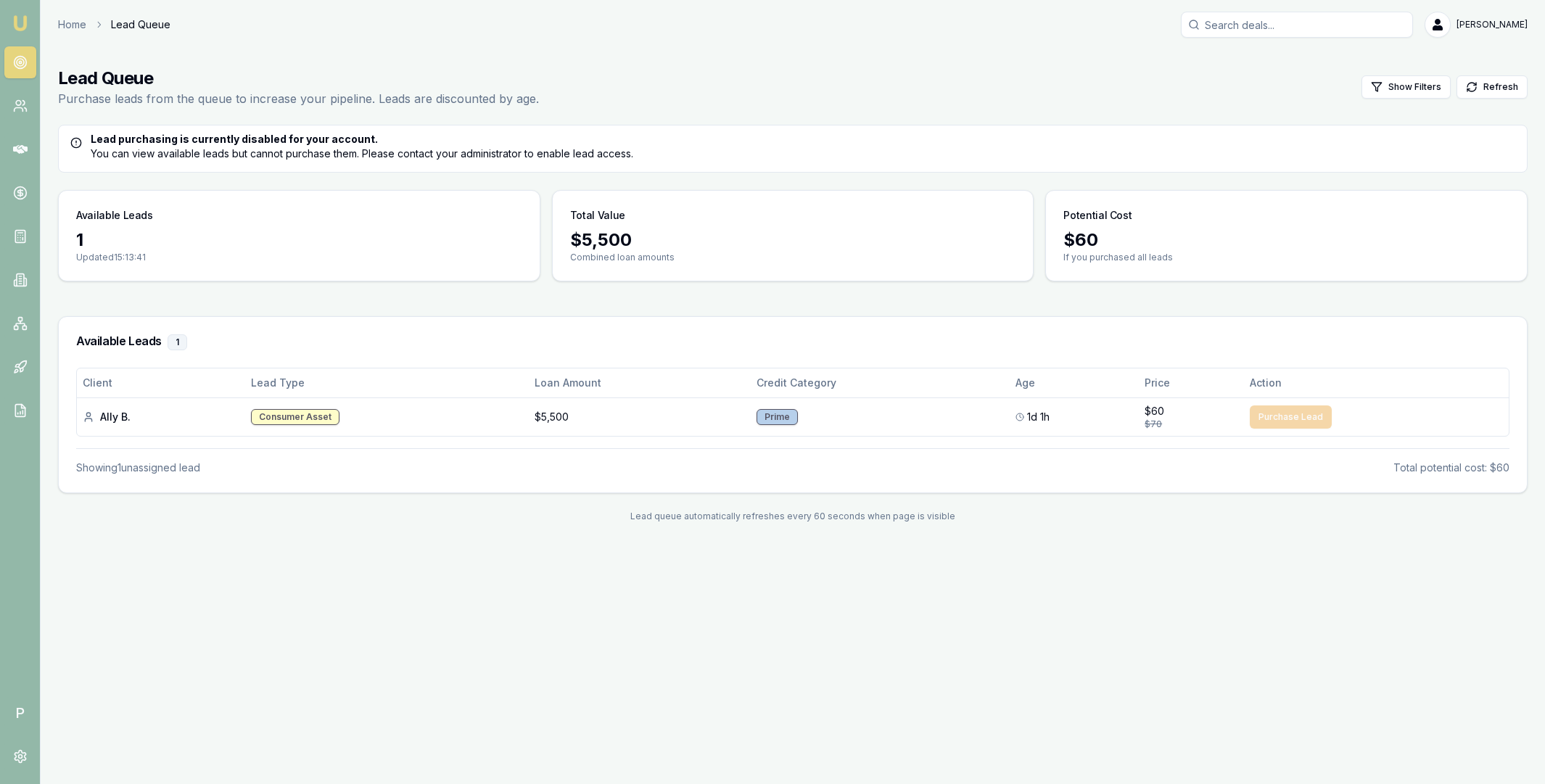
click at [545, 254] on div "Available Leads 1 Updated 15:13:41 Total Value $ 5,500 Combined loan amounts Po…" at bounding box center [793, 236] width 1470 height 92
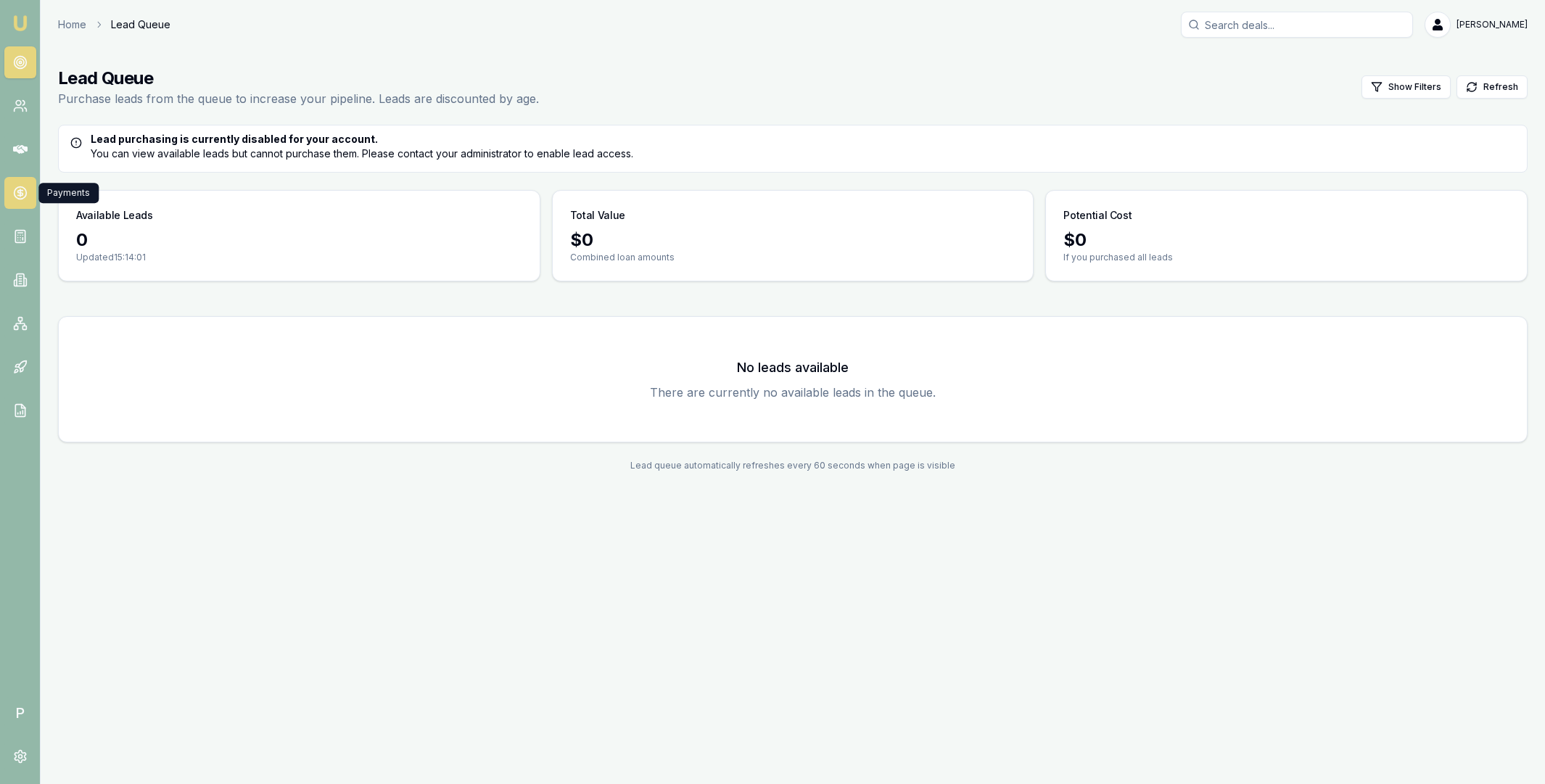
click at [22, 192] on icon at bounding box center [21, 193] width 15 height 15
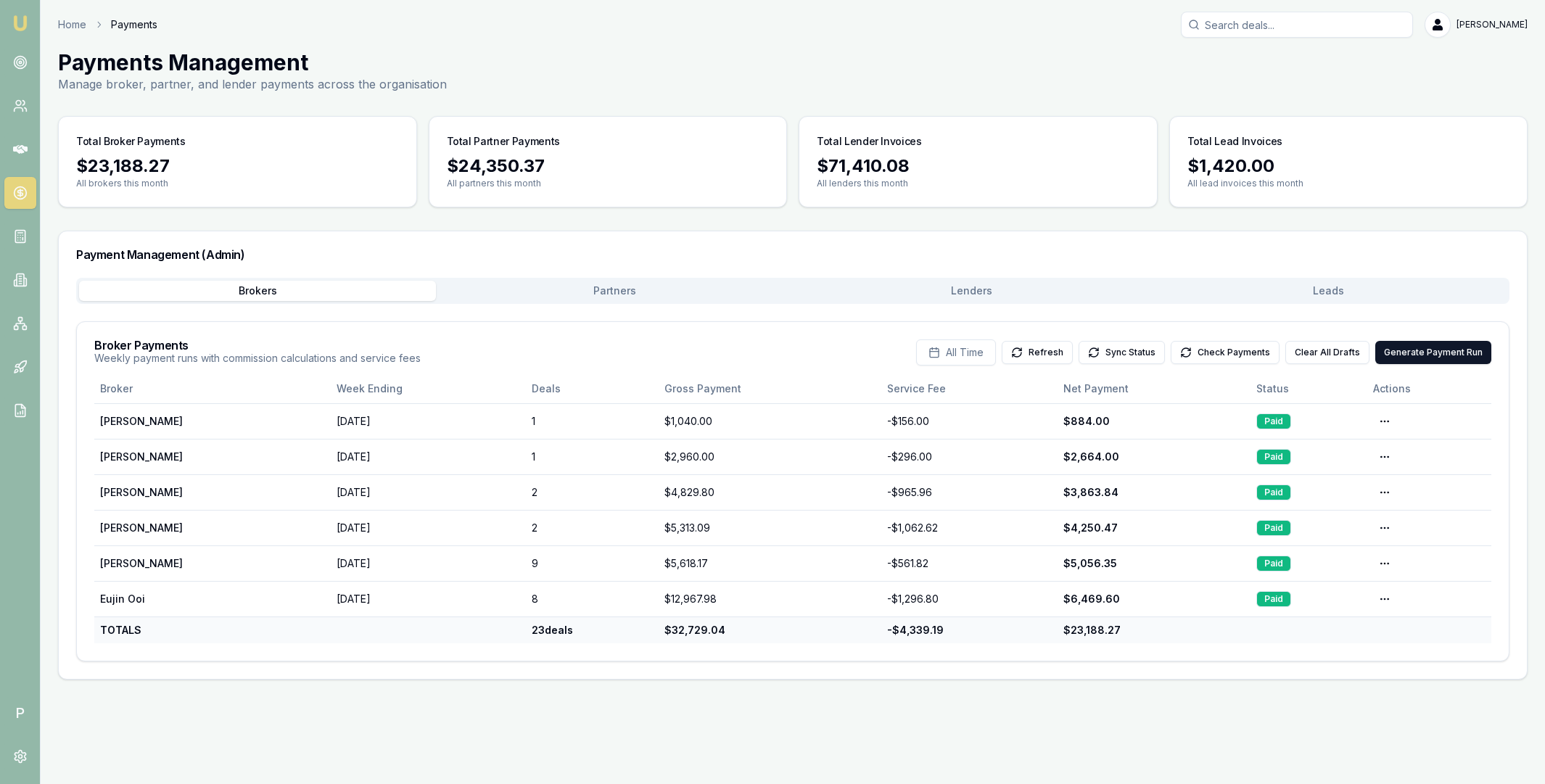
click at [1316, 285] on button "Leads" at bounding box center [1328, 291] width 357 height 21
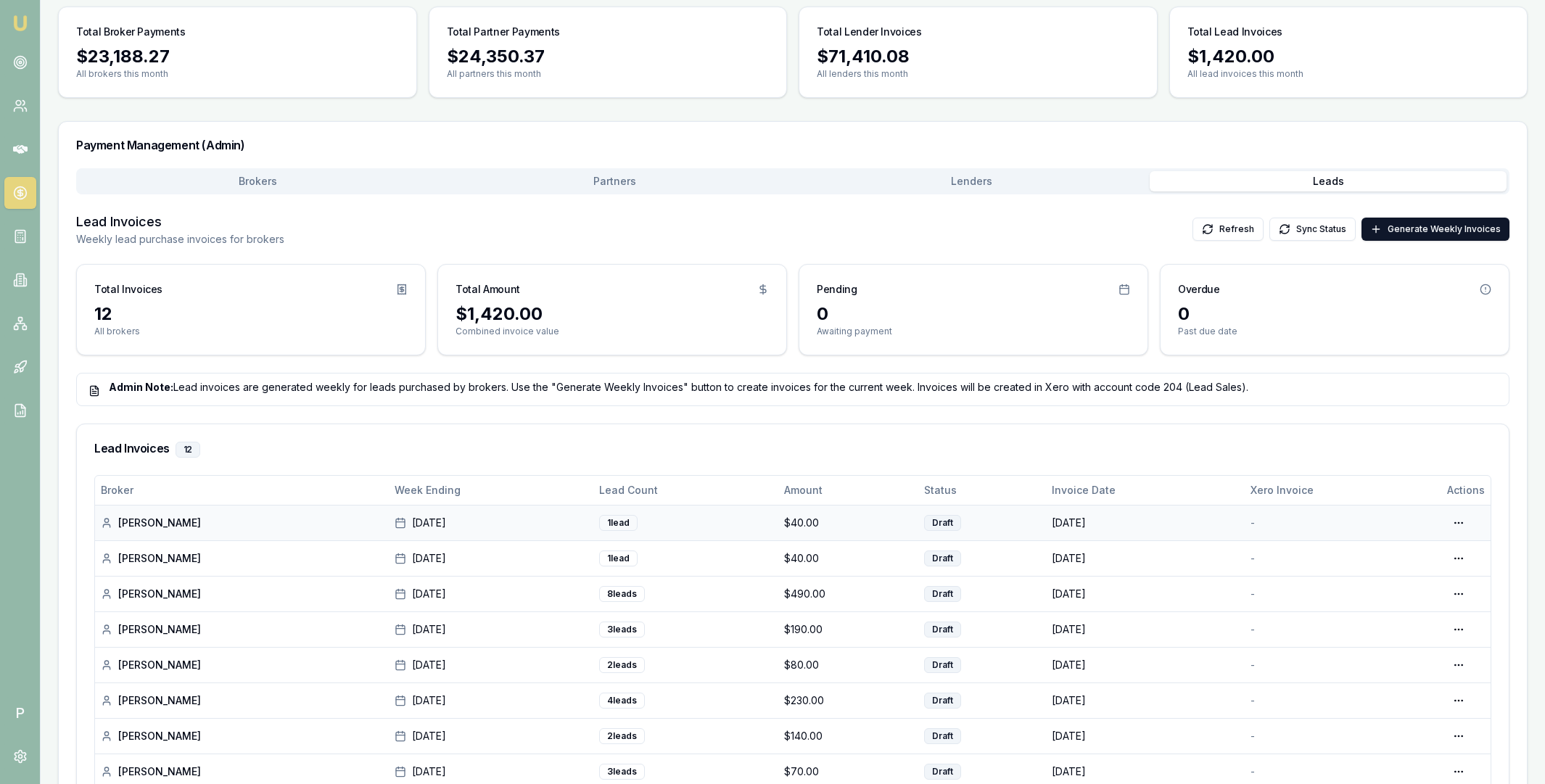
scroll to position [255, 0]
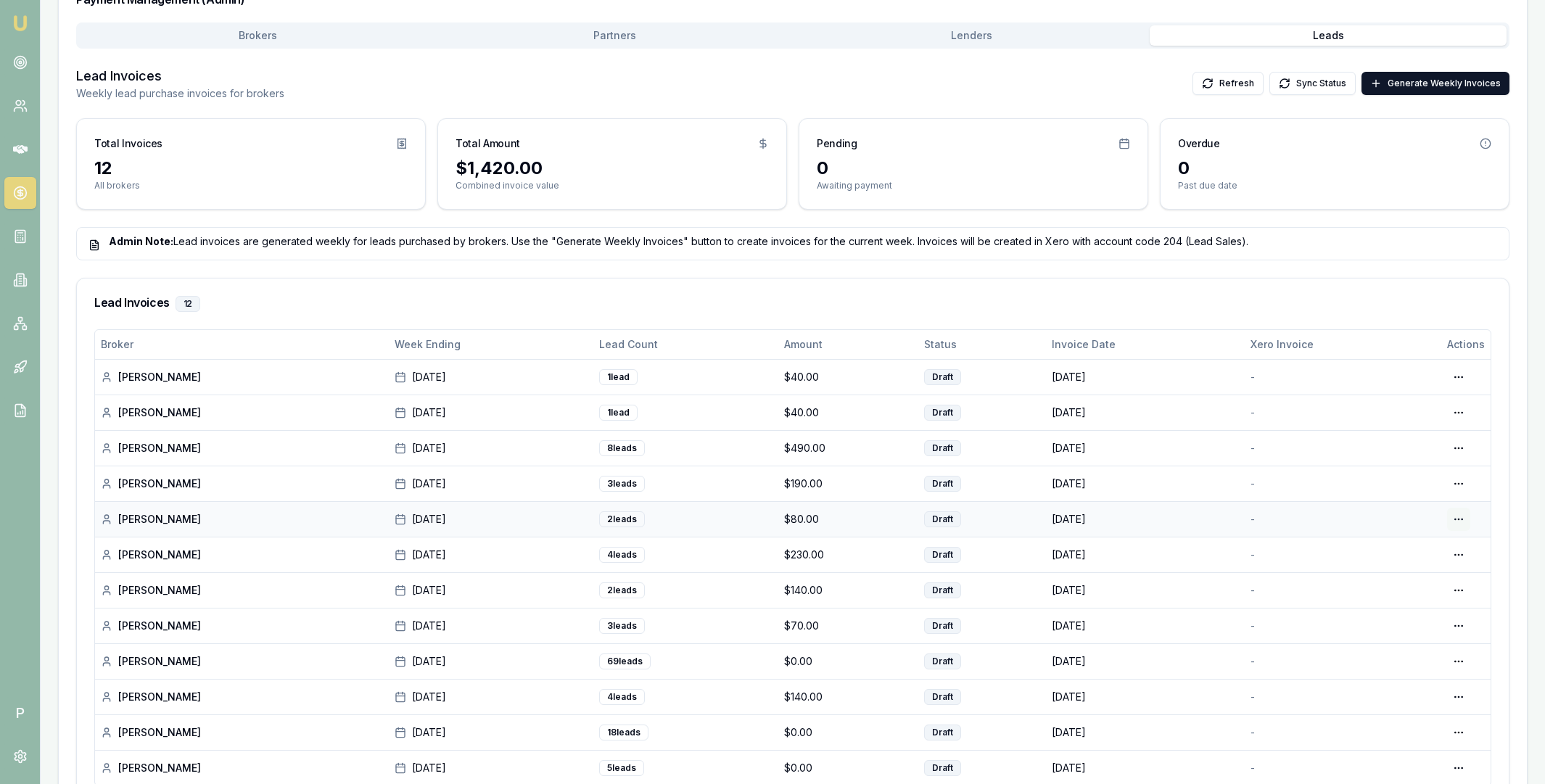
click at [1459, 519] on html "Emu Broker P Home Payments [PERSON_NAME] Toggle Menu Payments Management Manage…" at bounding box center [772, 137] width 1545 height 784
click at [1417, 579] on div "Edit Draft" at bounding box center [1413, 579] width 111 height 23
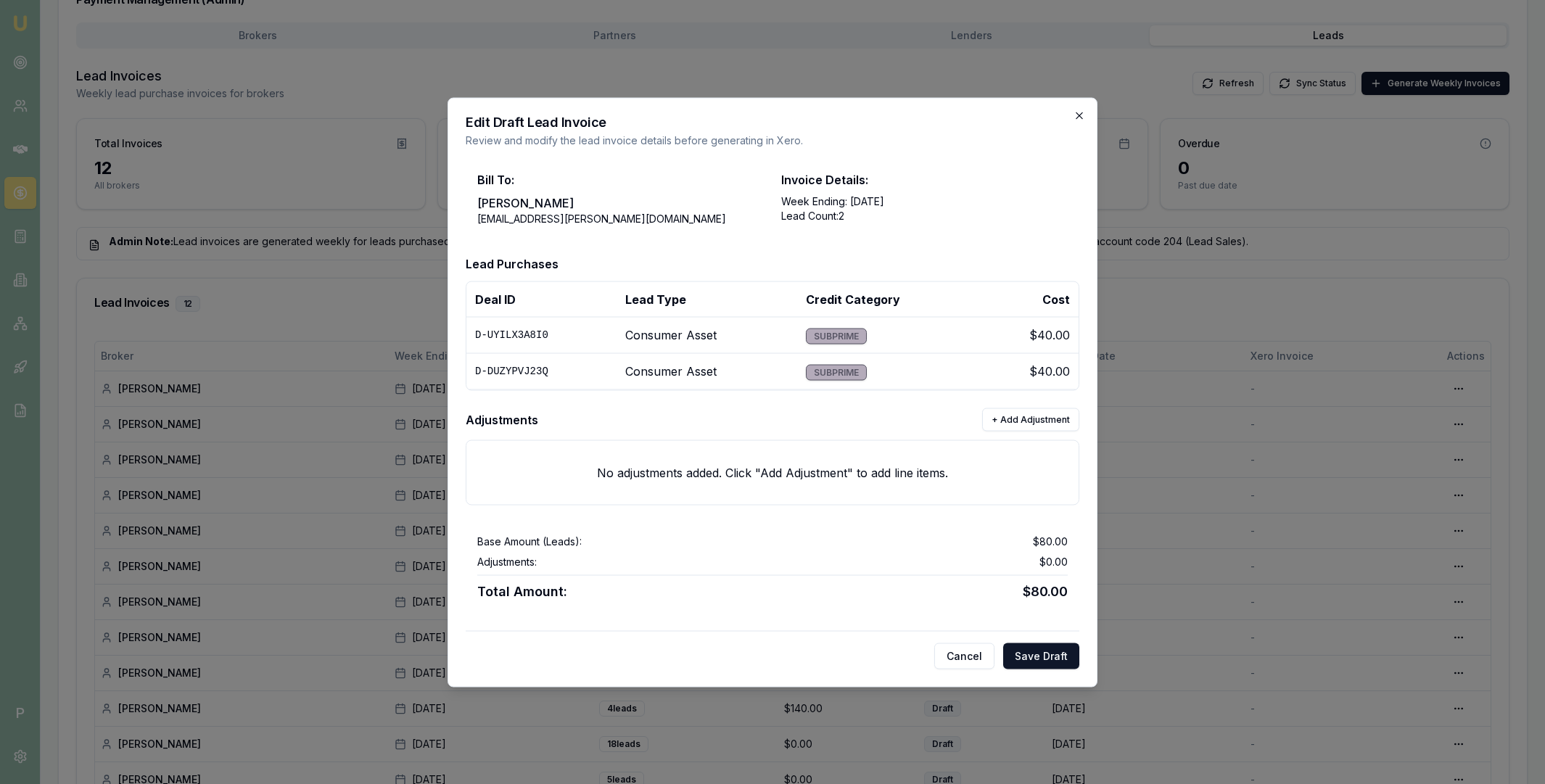
click at [1080, 114] on icon "button" at bounding box center [1079, 115] width 11 height 11
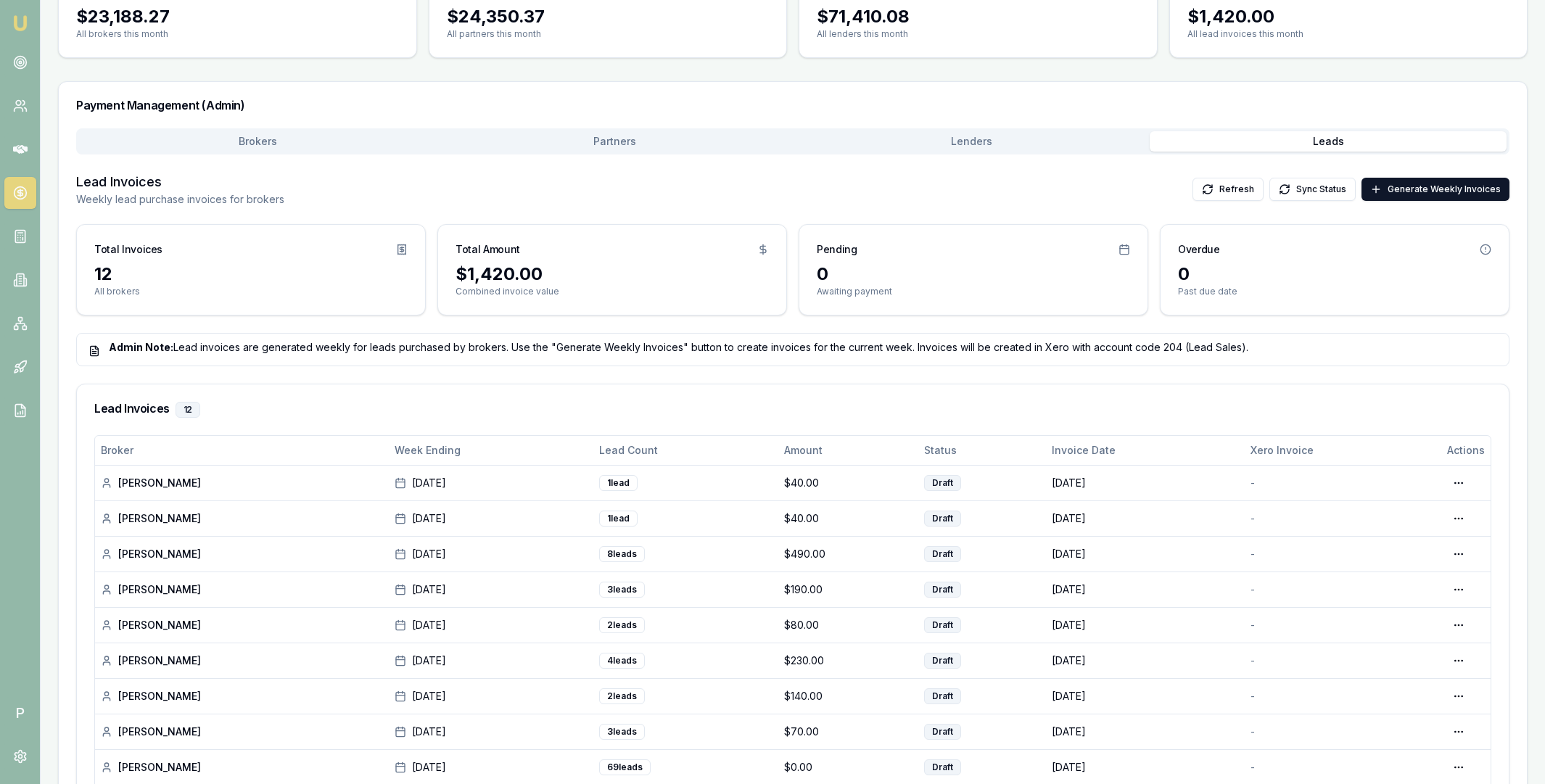
scroll to position [96, 0]
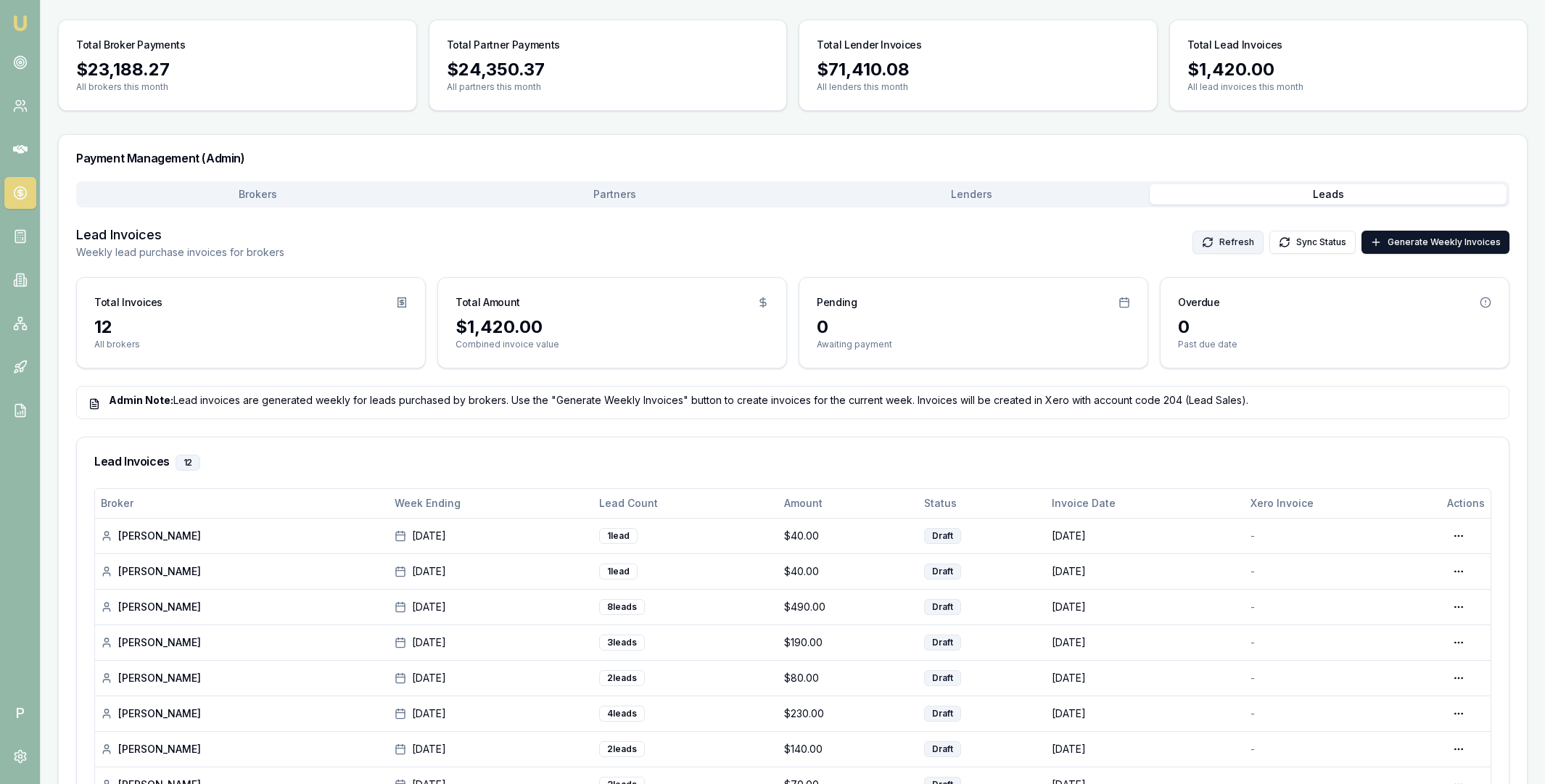
click at [1227, 234] on button "Refresh" at bounding box center [1229, 242] width 71 height 23
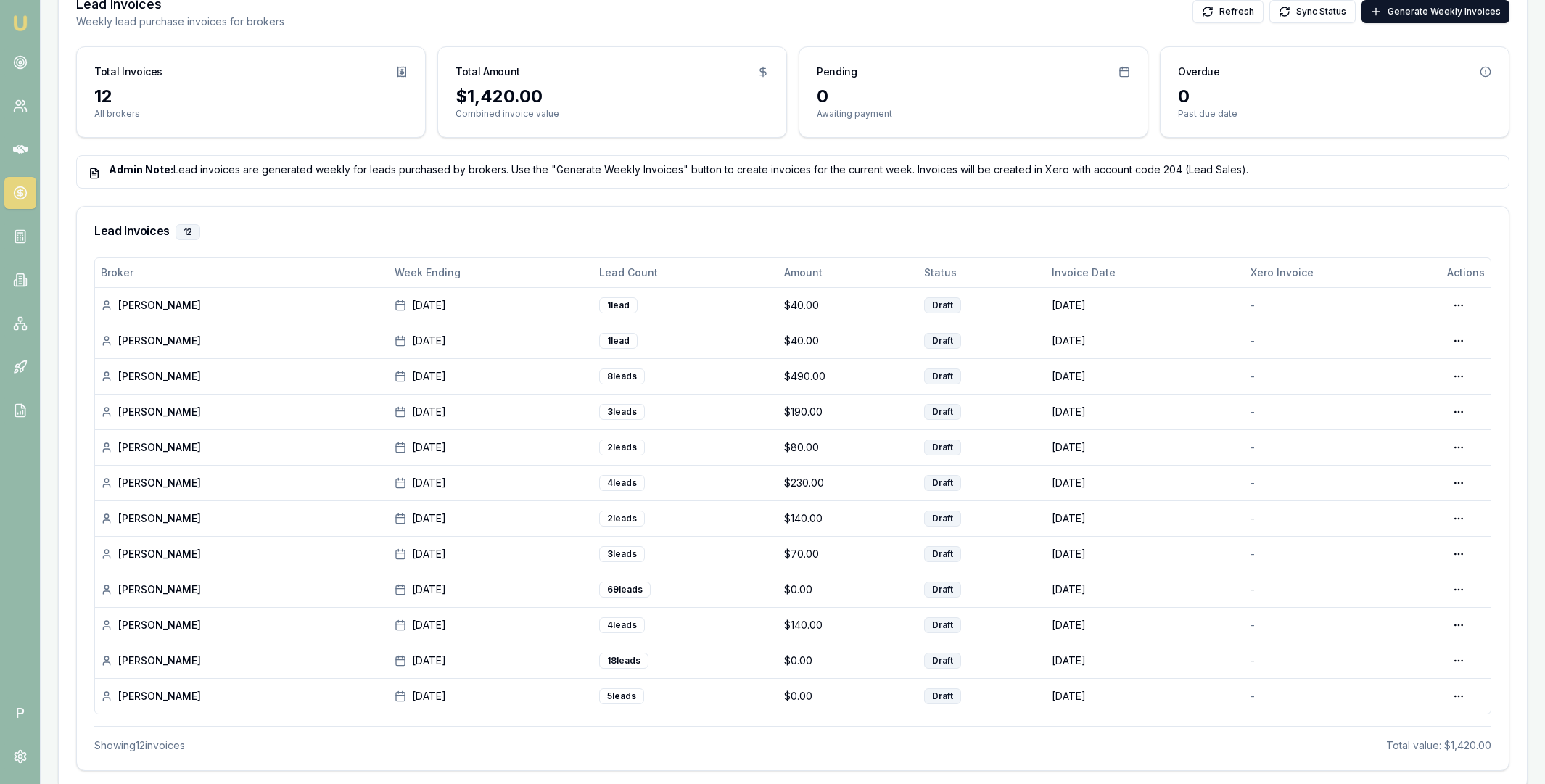
scroll to position [325, 0]
click at [1458, 380] on html "Emu Broker P Home Payments [PERSON_NAME] Toggle Menu Payments Management Manage…" at bounding box center [772, 67] width 1545 height 784
click at [1420, 441] on div "Edit Draft" at bounding box center [1413, 438] width 111 height 23
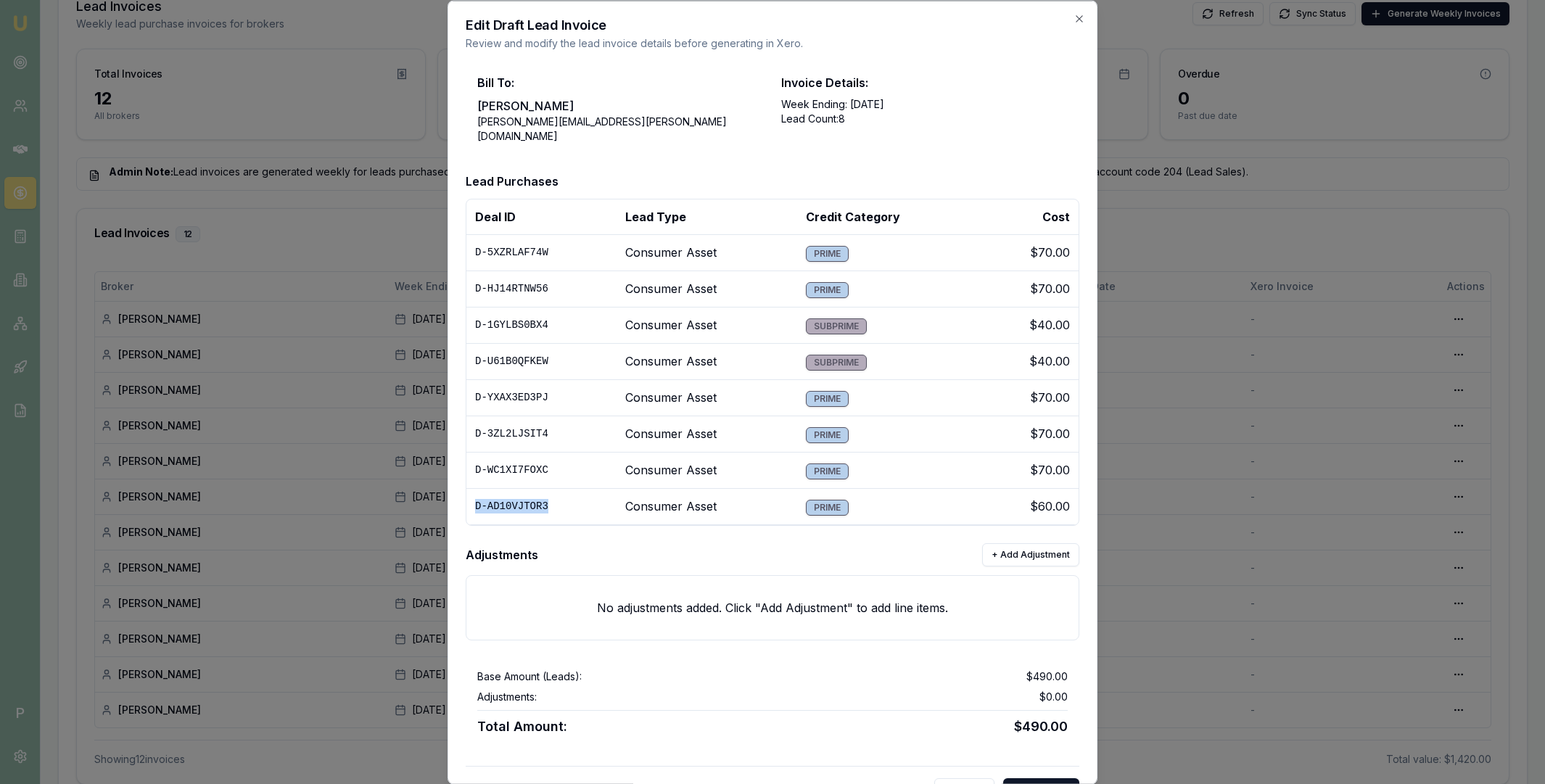
drag, startPoint x: 548, startPoint y: 496, endPoint x: 475, endPoint y: 497, distance: 73.0
click at [475, 497] on td "D-AD10VJTOR3" at bounding box center [542, 506] width 150 height 36
copy td "D-AD10VJTOR3"
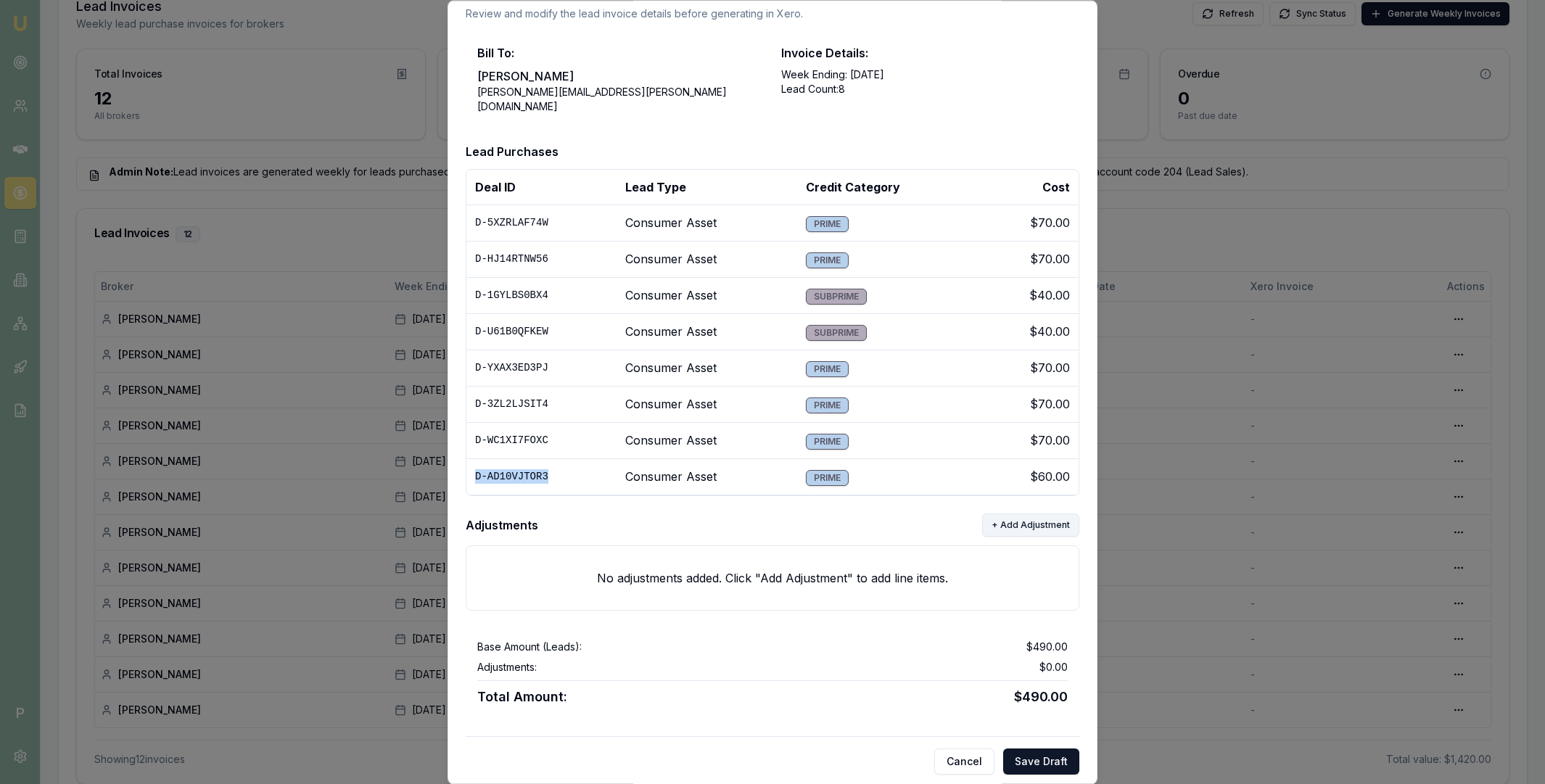
click at [1029, 514] on button "+ Add Adjustment" at bounding box center [1031, 525] width 97 height 23
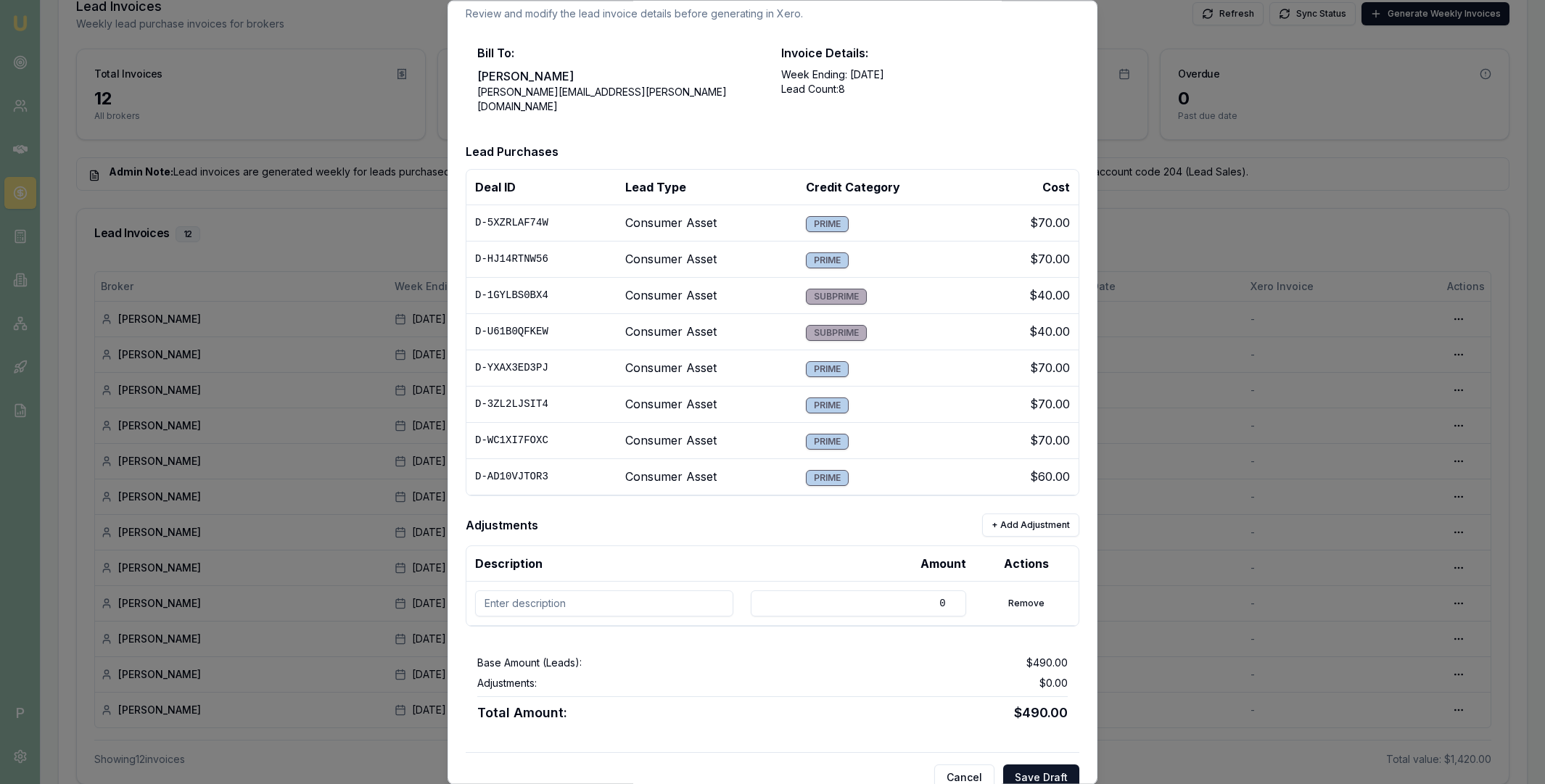
click at [566, 596] on input at bounding box center [605, 603] width 258 height 26
paste input "D-AD10VJTOR3"
type input "D-AD10VJTOR3 discount"
drag, startPoint x: 812, startPoint y: 598, endPoint x: 948, endPoint y: 598, distance: 136.0
click at [948, 598] on input "0" at bounding box center [857, 603] width 214 height 26
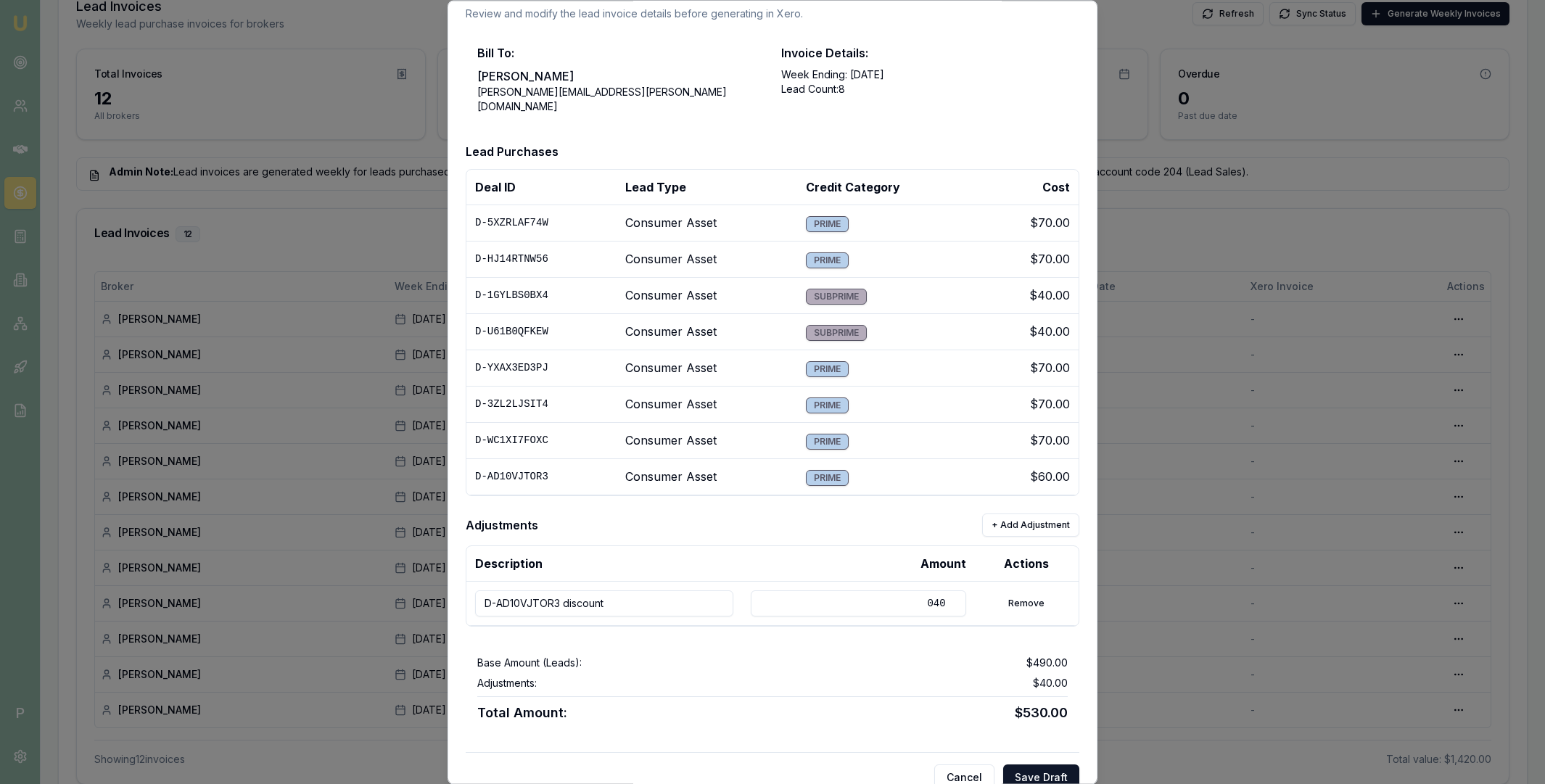
click at [922, 598] on input "040" at bounding box center [857, 603] width 214 height 26
type input "-40"
click at [907, 644] on div "Base Amount (Leads): $490.00 Adjustments: -$40.00 Total Amount: $450.00" at bounding box center [773, 689] width 614 height 91
click at [1025, 766] on button "Save Draft" at bounding box center [1041, 777] width 76 height 26
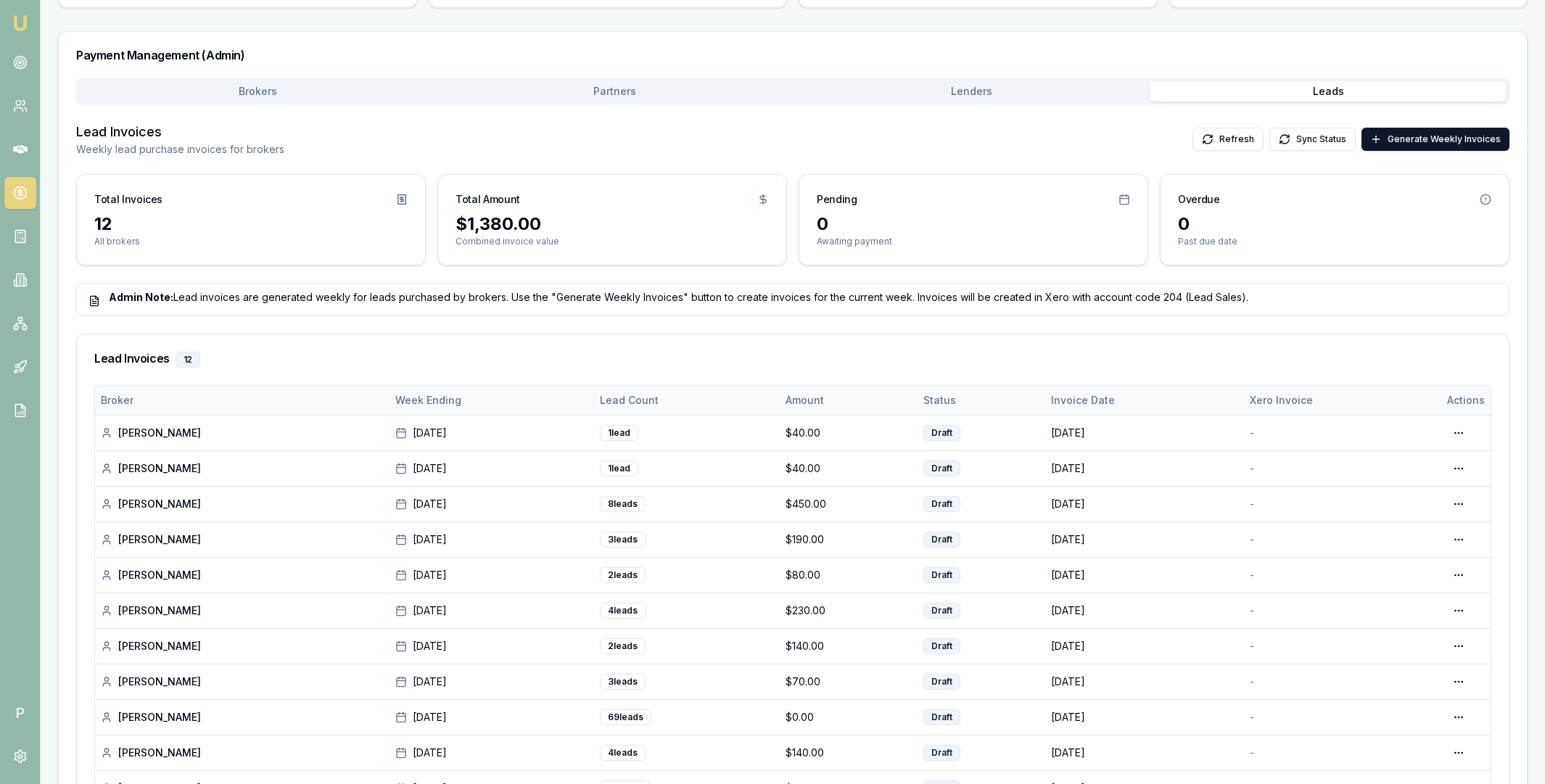
scroll to position [230, 0]
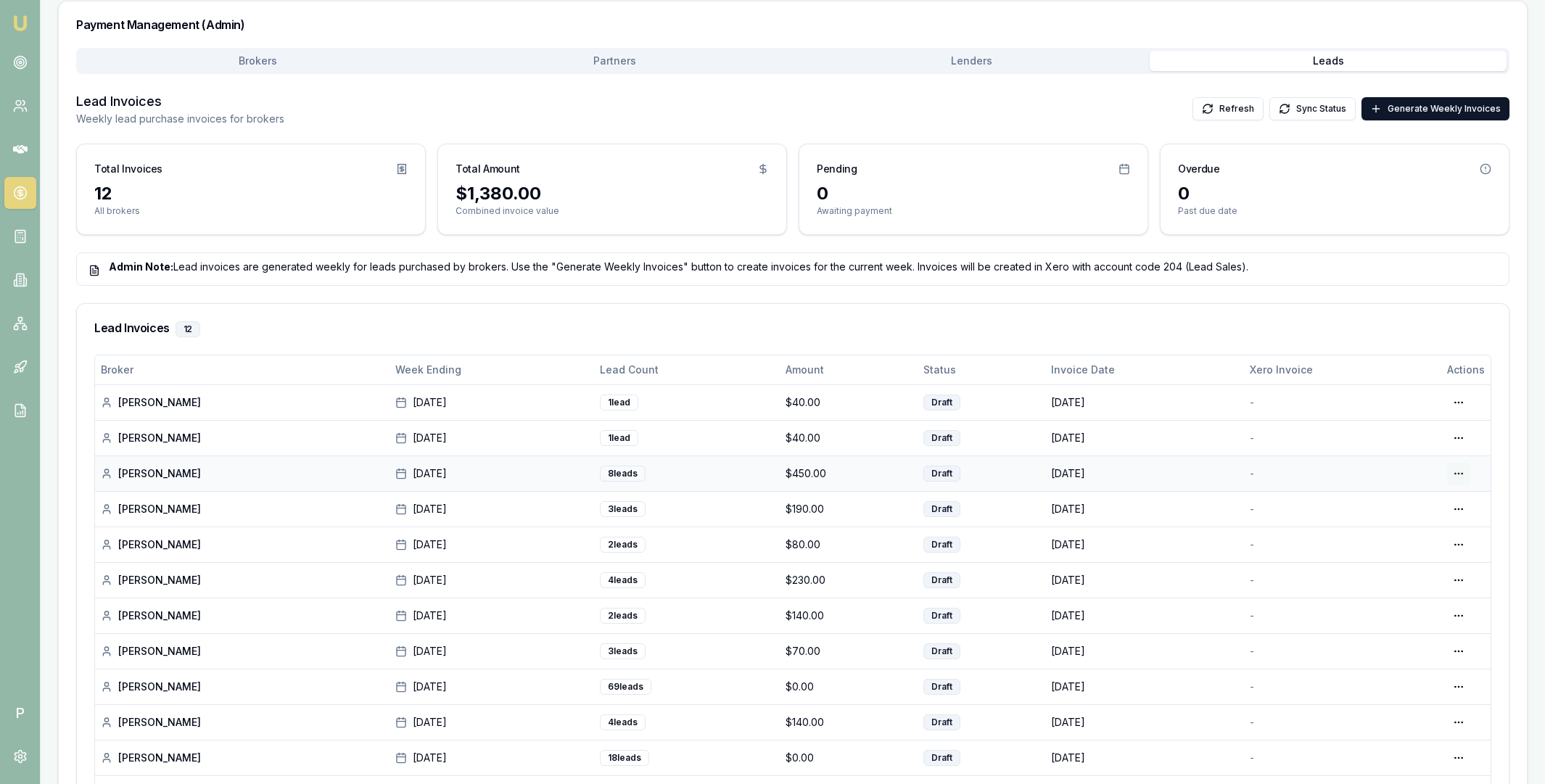
click at [1456, 474] on html "Emu Broker P Home Payments [PERSON_NAME] Toggle Menu Payments Management Manage…" at bounding box center [772, 162] width 1545 height 784
click at [1415, 534] on div "Edit Draft" at bounding box center [1413, 532] width 111 height 23
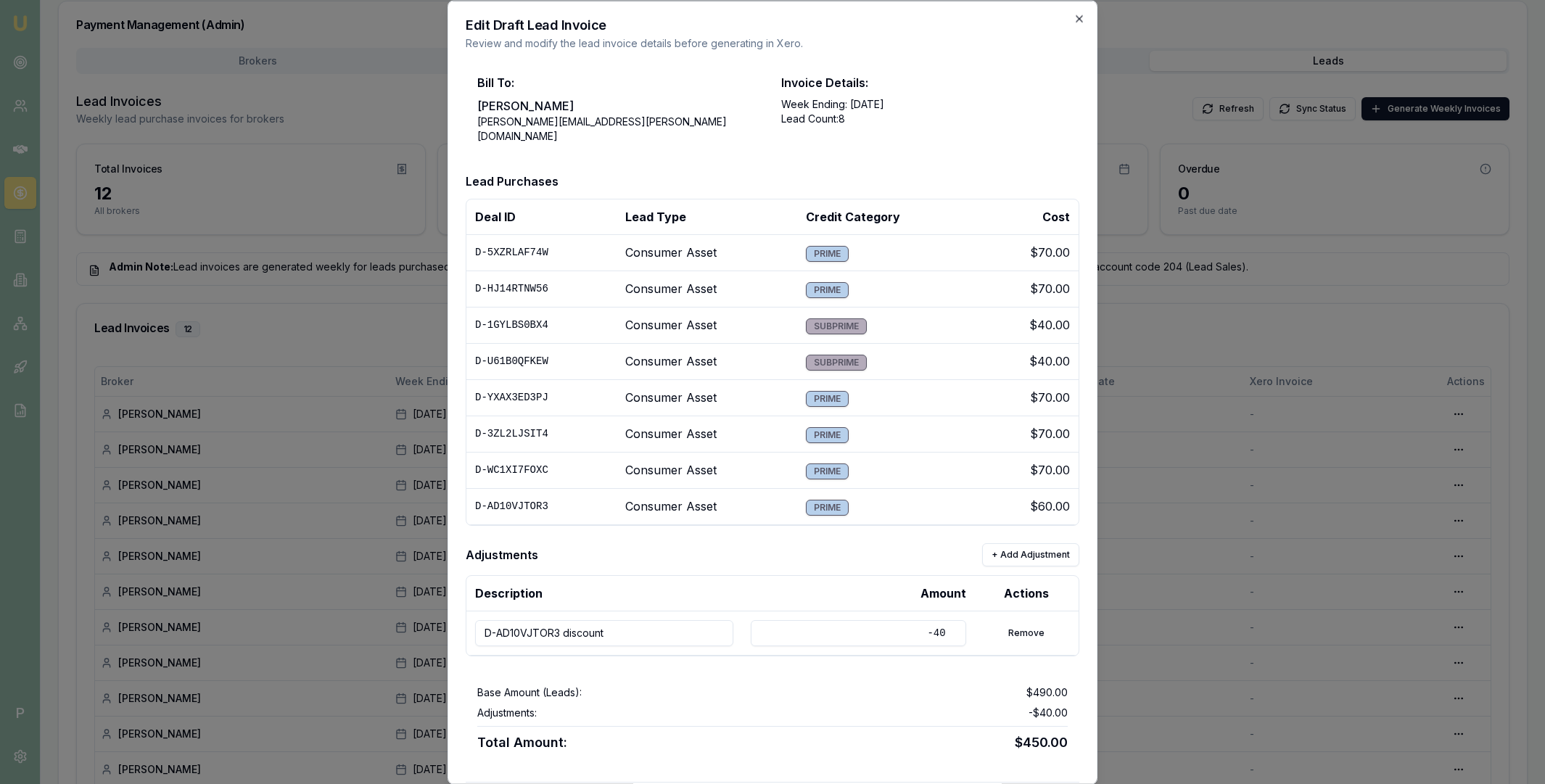
click at [1081, 18] on icon "button" at bounding box center [1079, 18] width 11 height 11
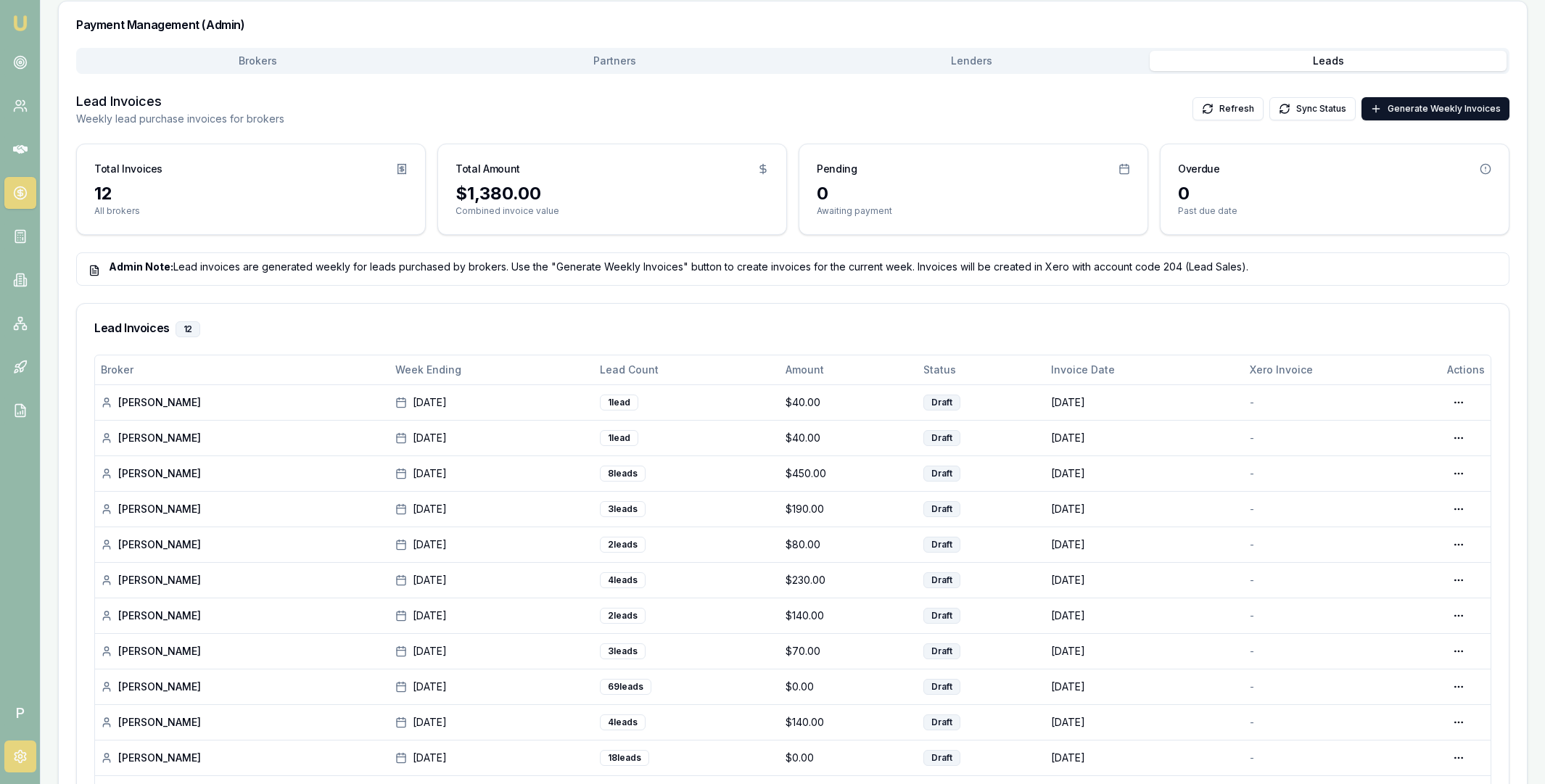
click at [19, 755] on circle at bounding box center [20, 757] width 4 height 4
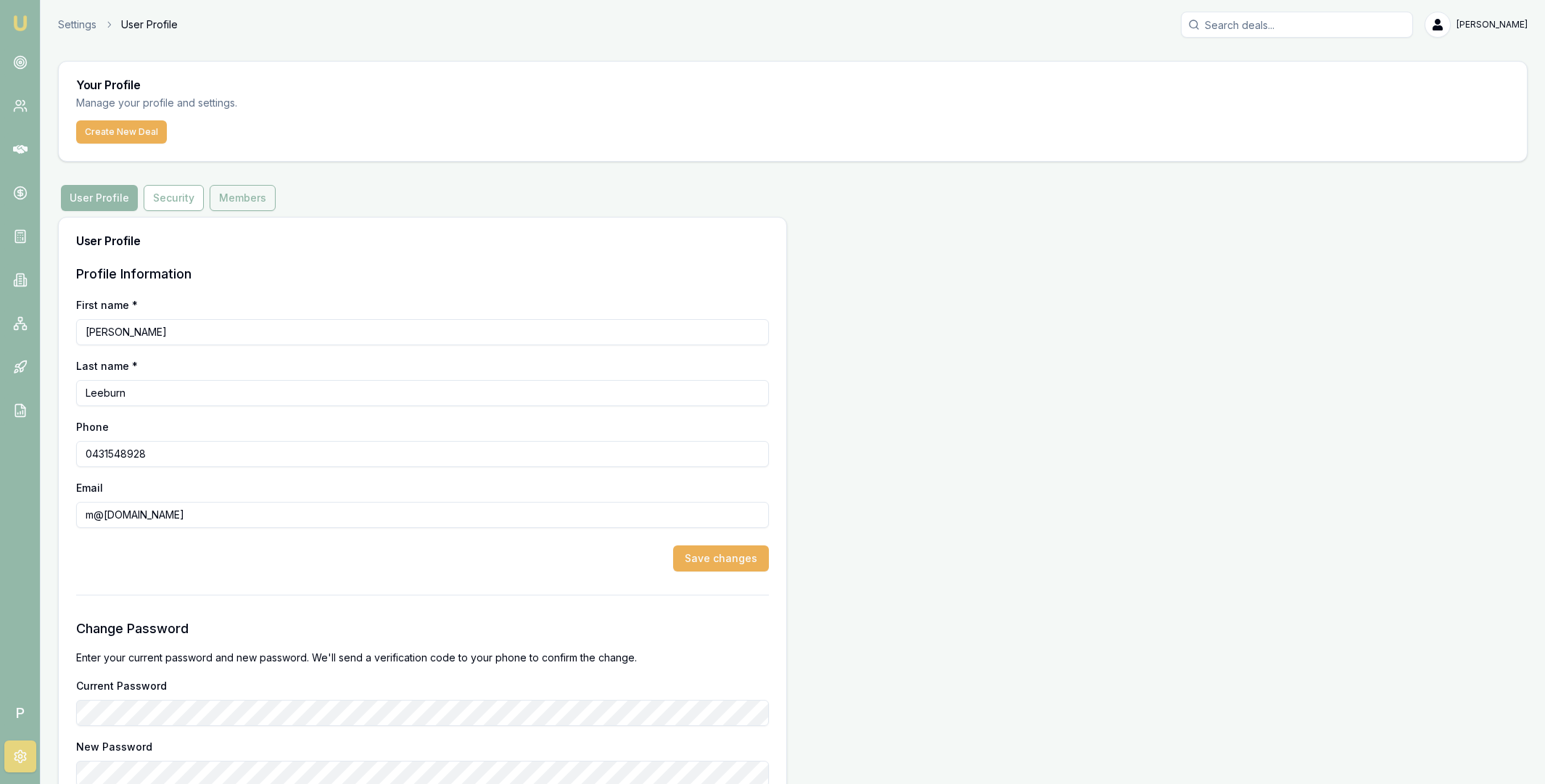
click at [236, 197] on button "Members" at bounding box center [242, 198] width 66 height 26
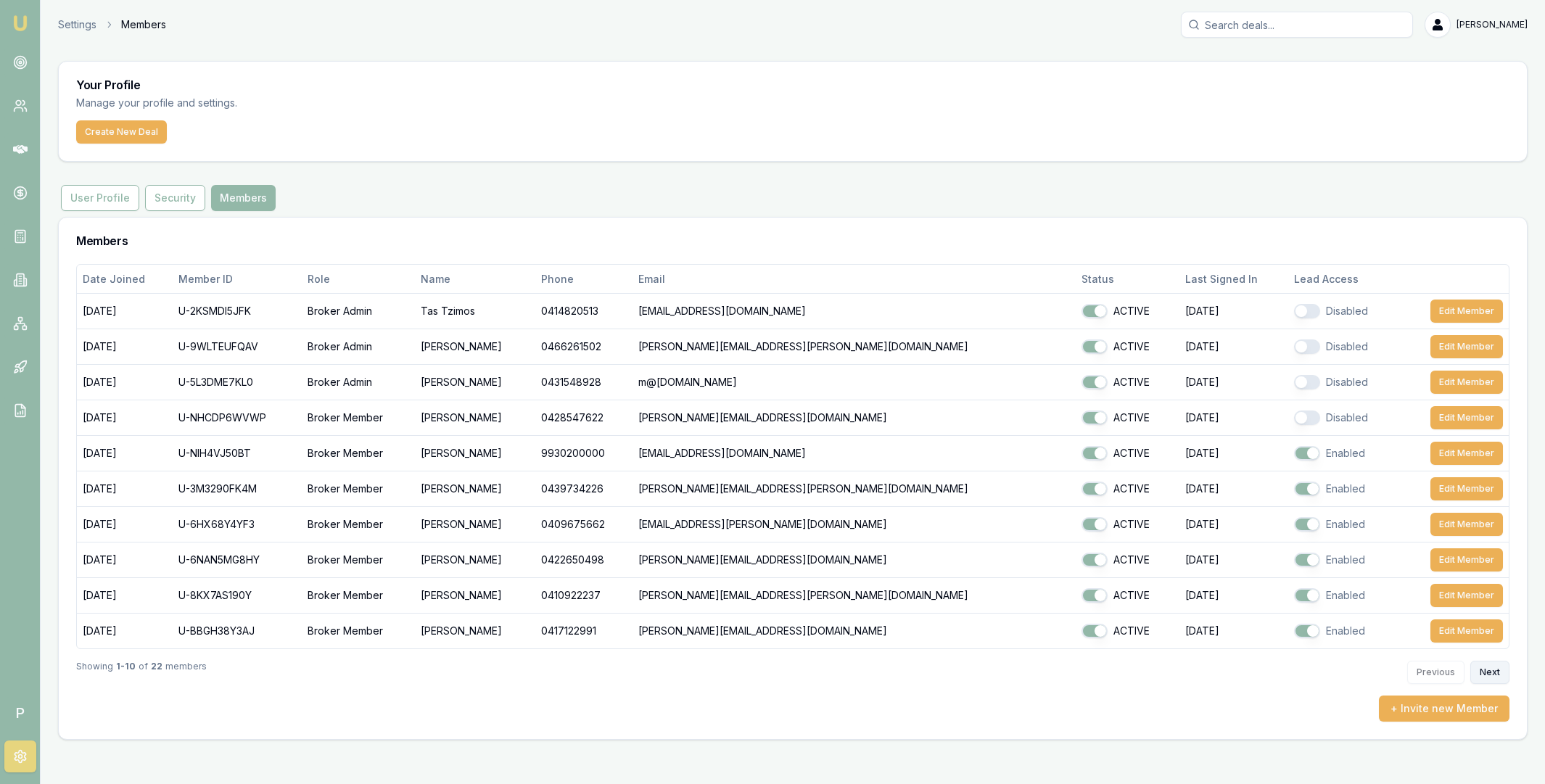
click at [1484, 678] on button "Next" at bounding box center [1490, 672] width 39 height 23
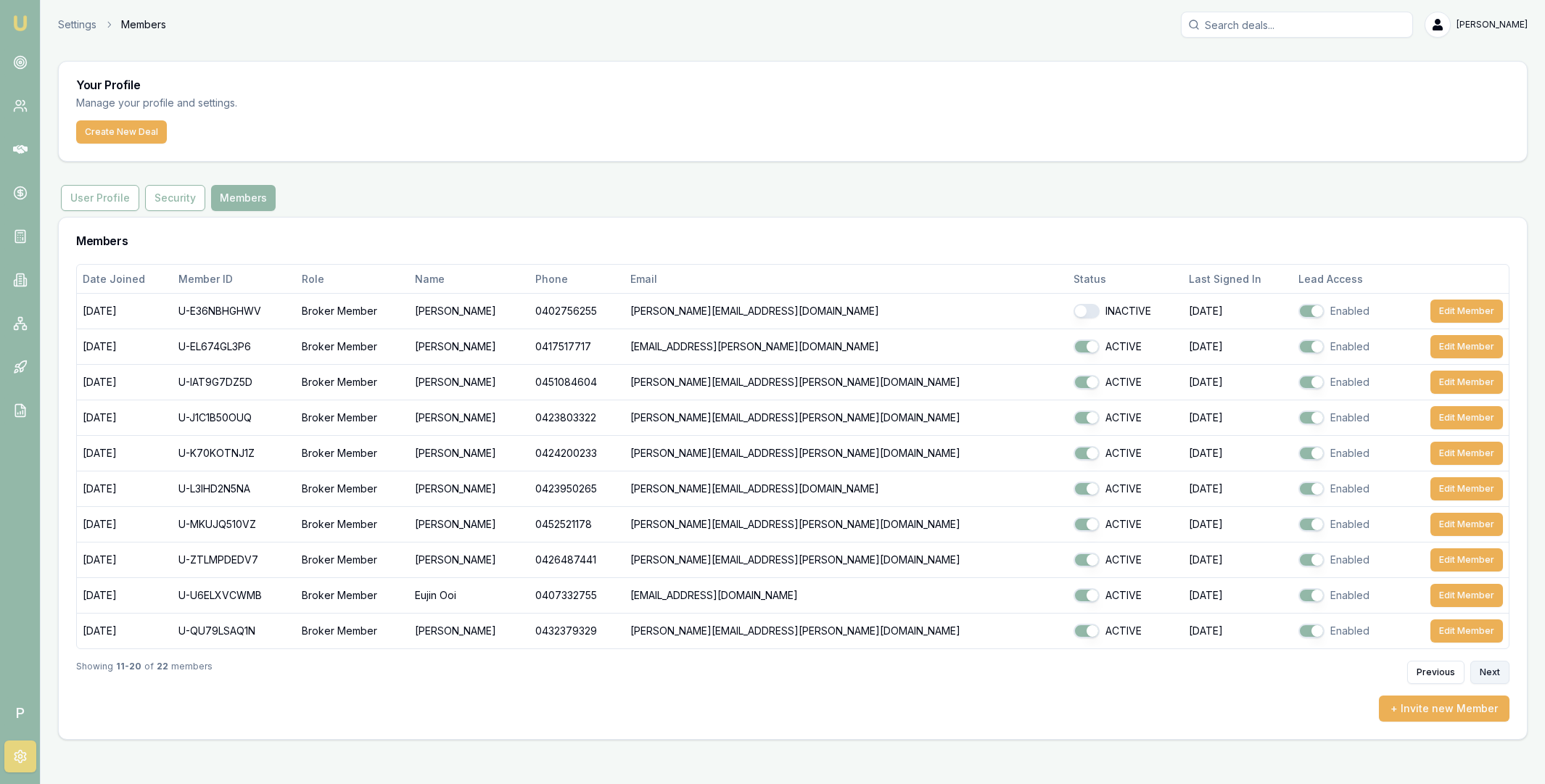
click at [1487, 675] on button "Next" at bounding box center [1490, 672] width 39 height 23
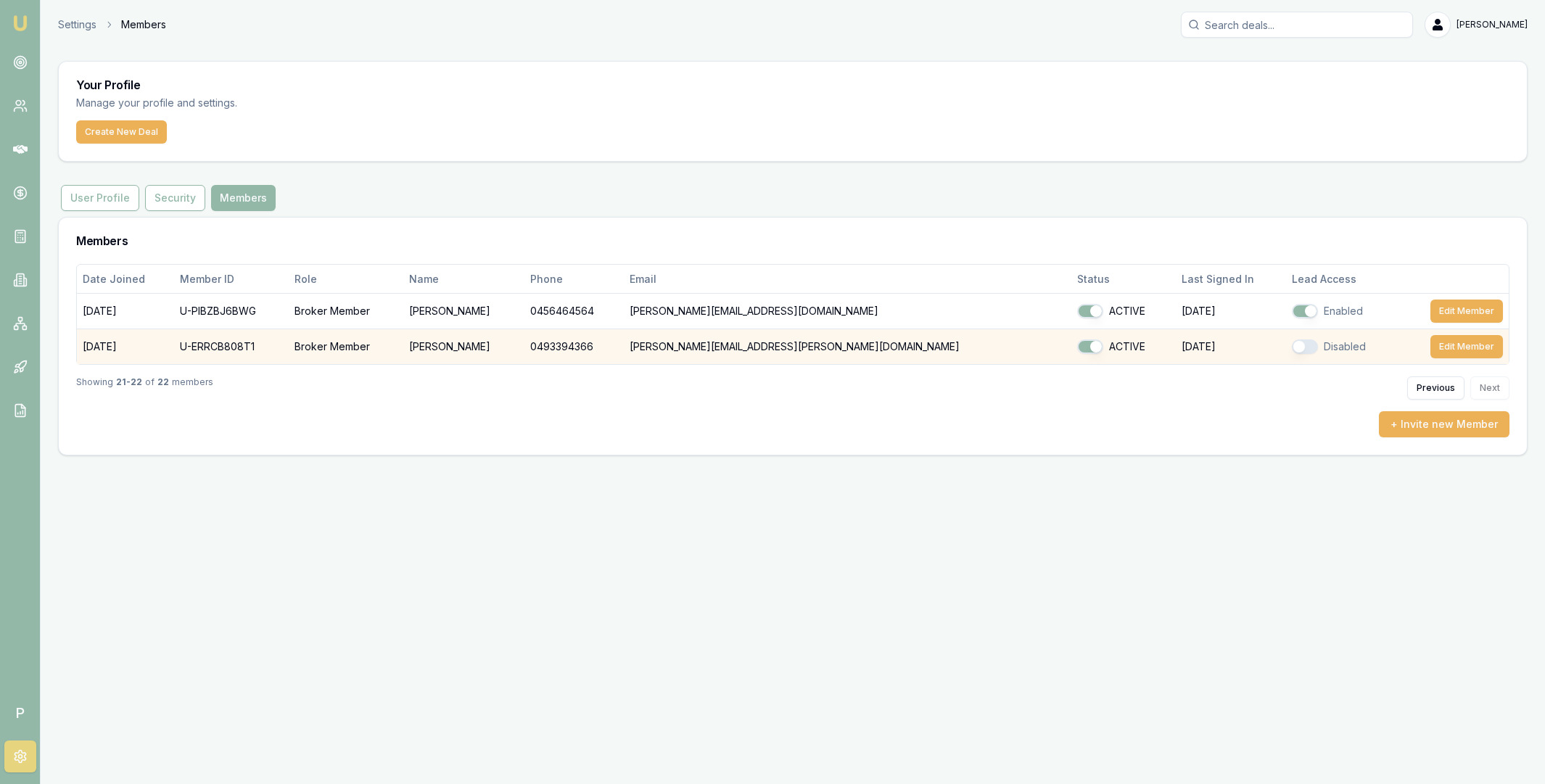
click at [245, 348] on td "U-ERRCB808T1" at bounding box center [231, 347] width 115 height 36
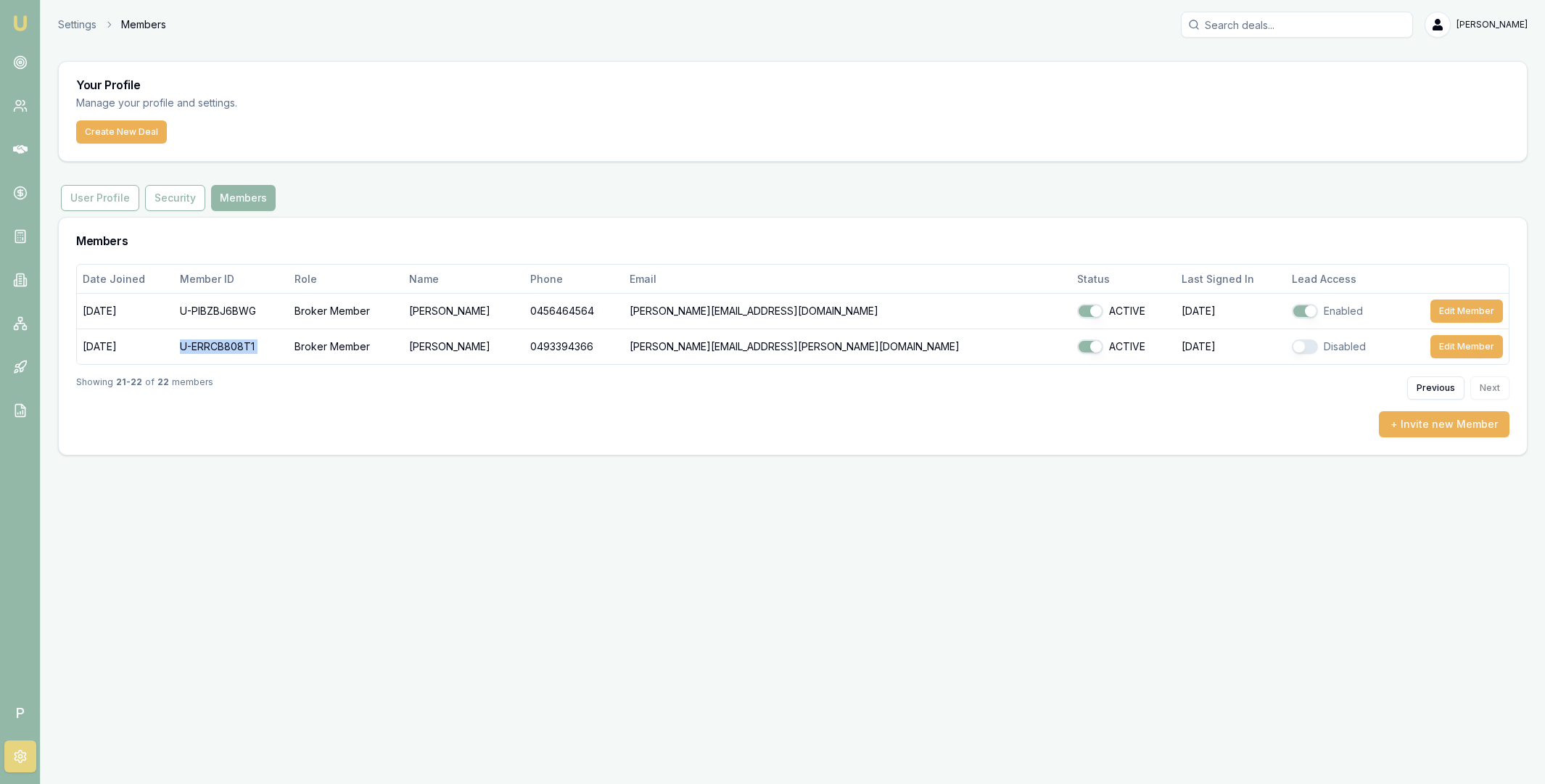
copy td "U-ERRCB808T1"
